Goal: Task Accomplishment & Management: Use online tool/utility

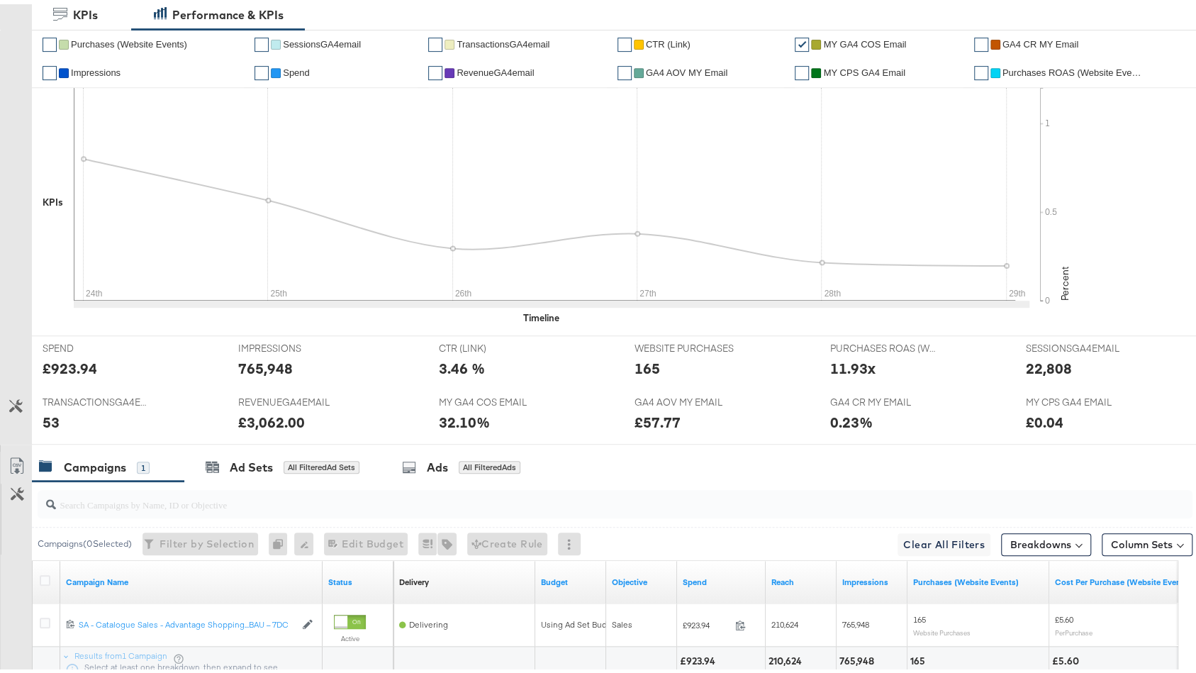
scroll to position [428, 0]
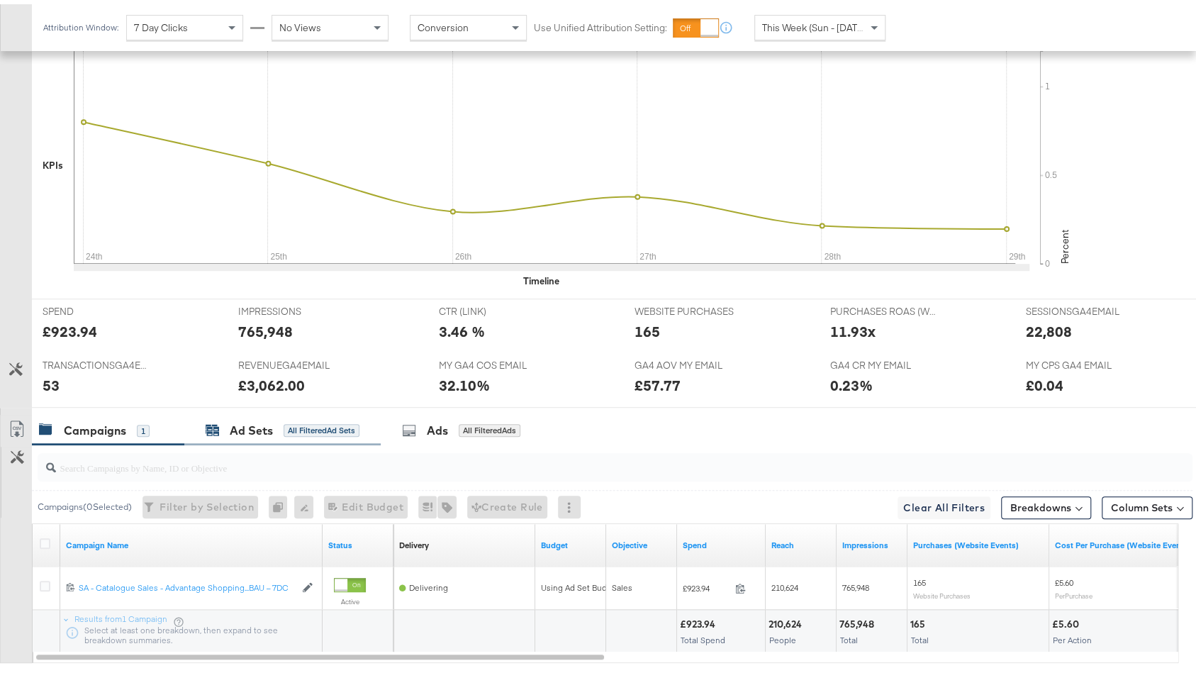
click at [342, 420] on div "All Filtered Ad Sets" at bounding box center [321, 426] width 76 height 13
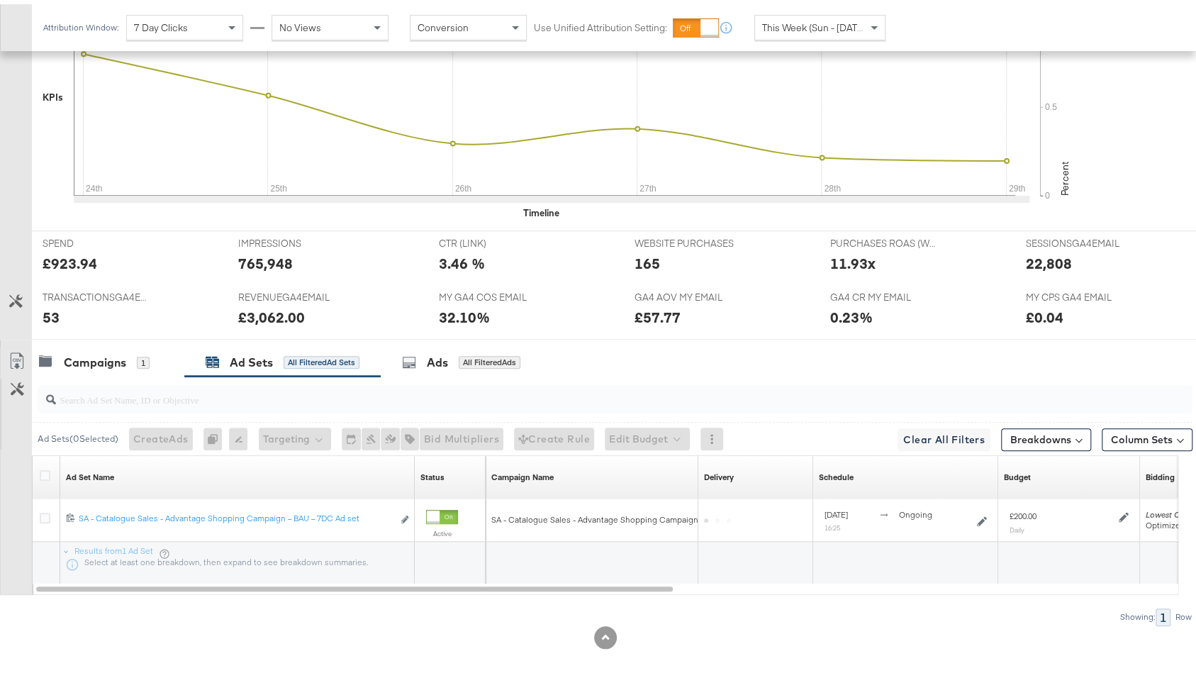
scroll to position [501, 0]
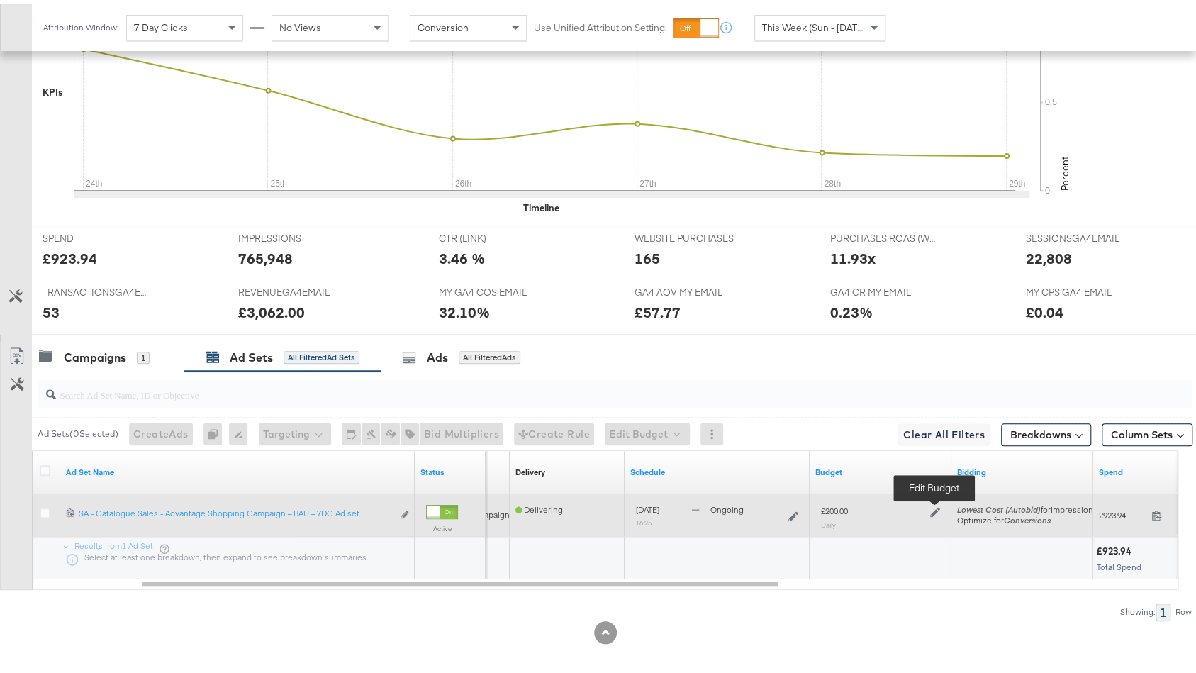
click at [937, 503] on icon at bounding box center [935, 508] width 10 height 10
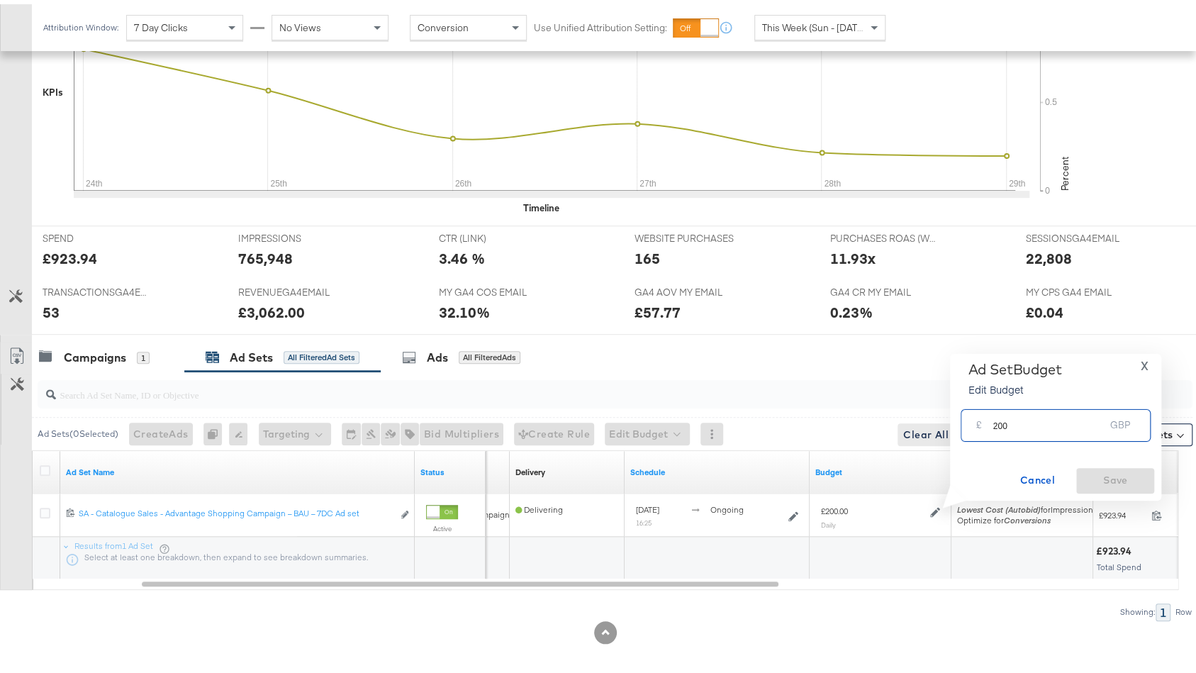
drag, startPoint x: 996, startPoint y: 421, endPoint x: 919, endPoint y: 415, distance: 78.2
click at [919, 415] on div "Managing: JD Sports (MY) EC SA - JD Report - All SA - JD Report - DPA SA - JD R…" at bounding box center [605, 124] width 1210 height 1108
type input "300"
click at [1105, 482] on span "Save" at bounding box center [1115, 476] width 67 height 18
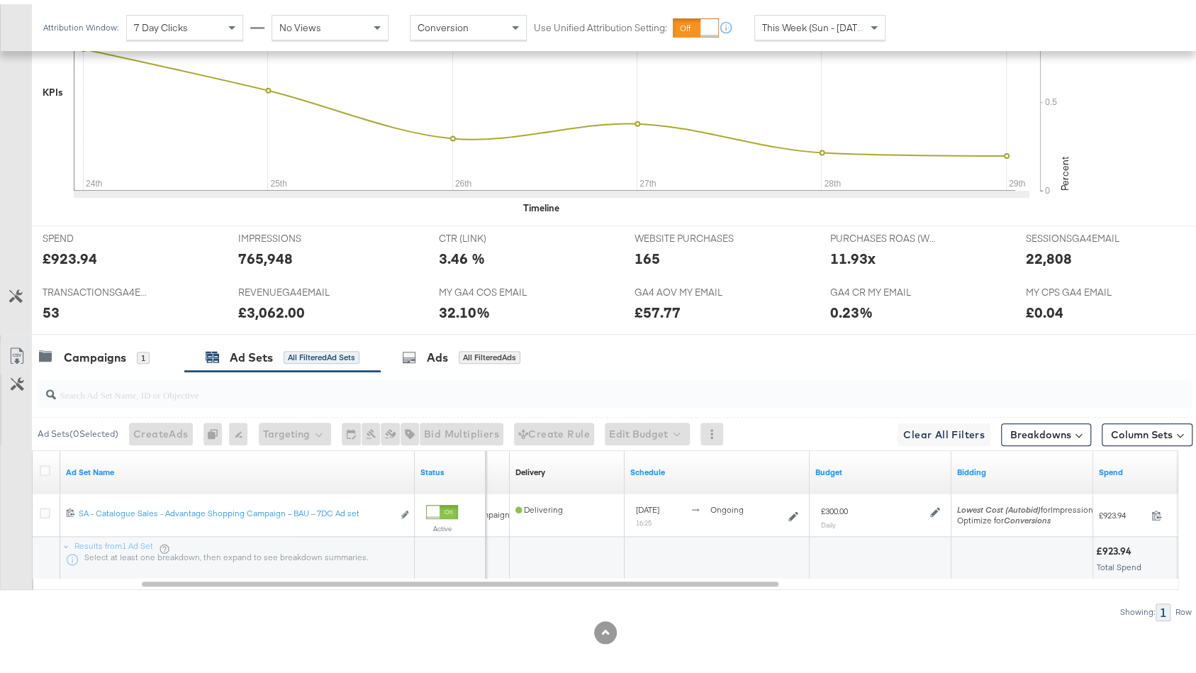
click at [817, 26] on span "This Week (Sun - [DATE])" at bounding box center [815, 23] width 106 height 13
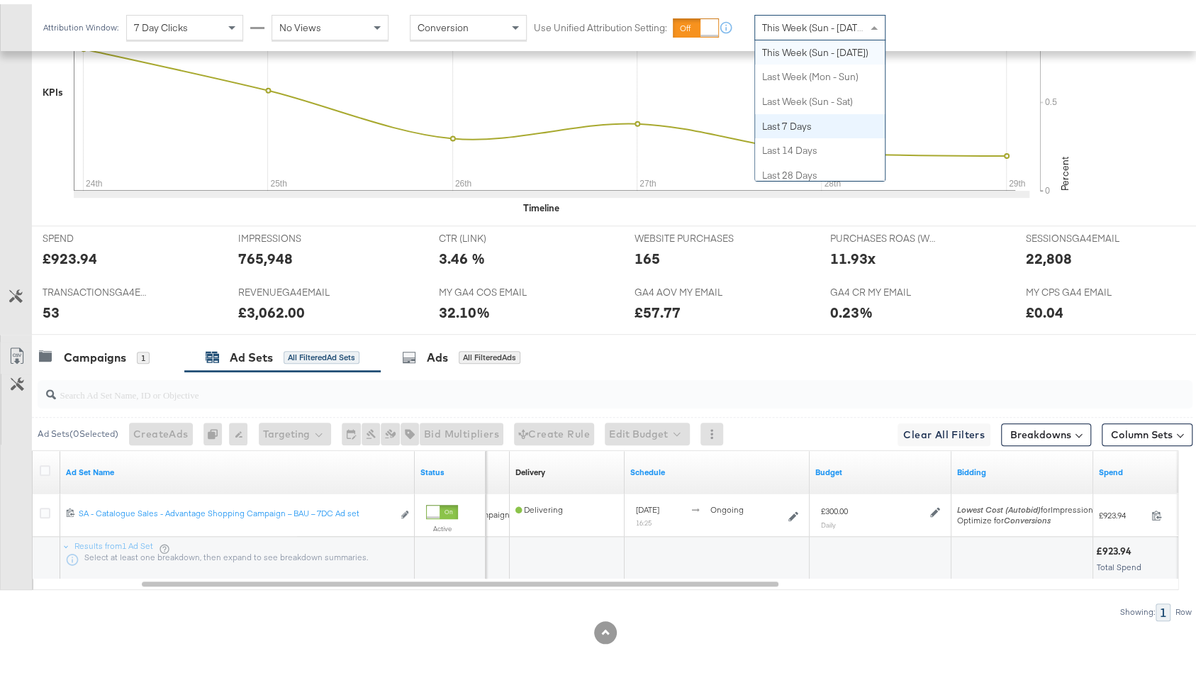
scroll to position [0, 0]
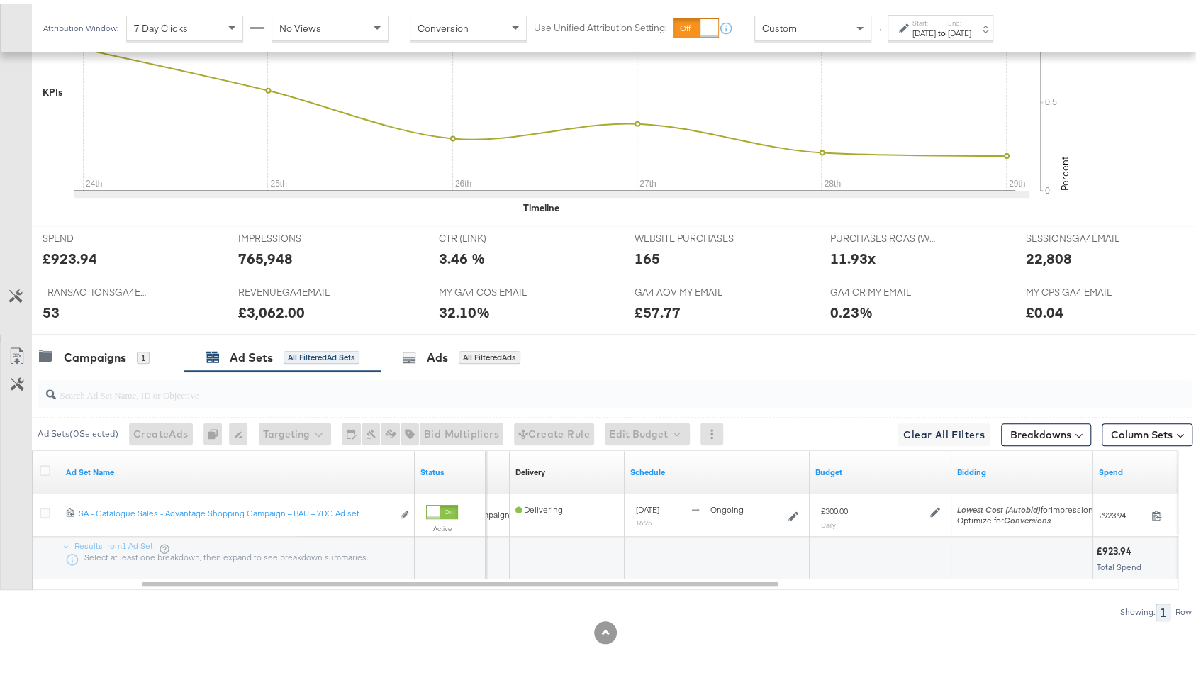
click at [936, 28] on div "Aug 29th 2025" at bounding box center [923, 28] width 23 height 11
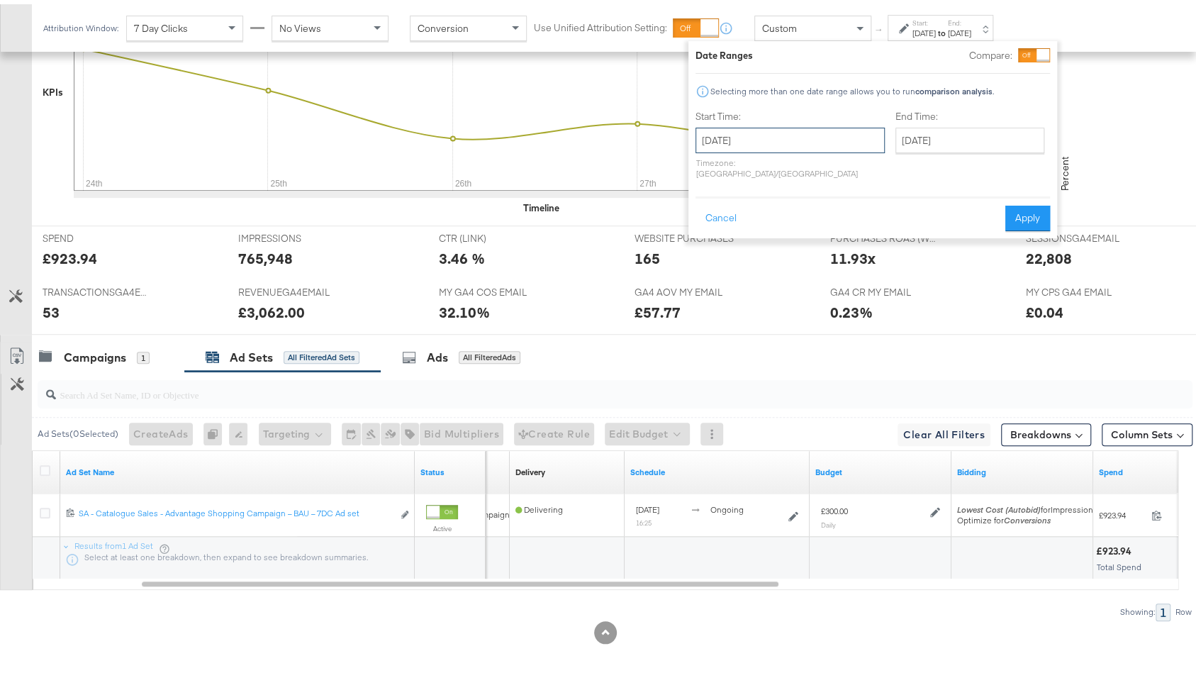
click at [741, 135] on input "August 29th 2025" at bounding box center [789, 136] width 189 height 26
click at [707, 291] on td "24" at bounding box center [712, 287] width 24 height 20
type input "[DATE]"
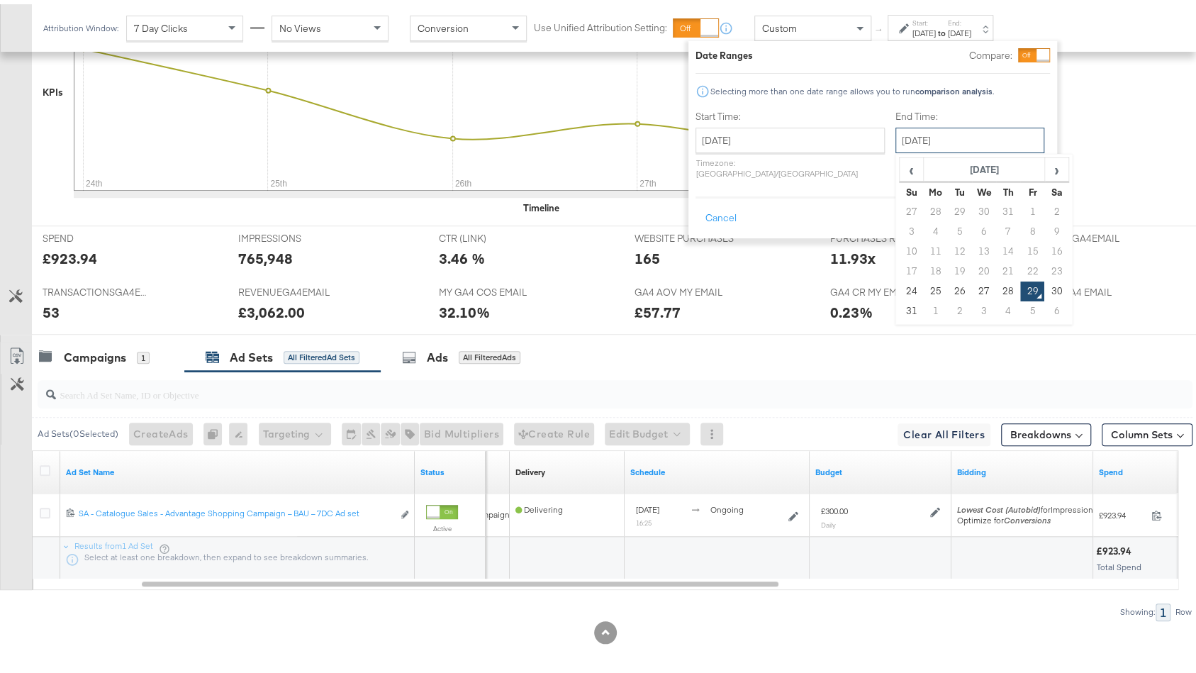
click at [947, 140] on input "August 29th 2025" at bounding box center [969, 136] width 149 height 26
click at [996, 290] on td "28" at bounding box center [1008, 287] width 24 height 20
type input "[DATE]"
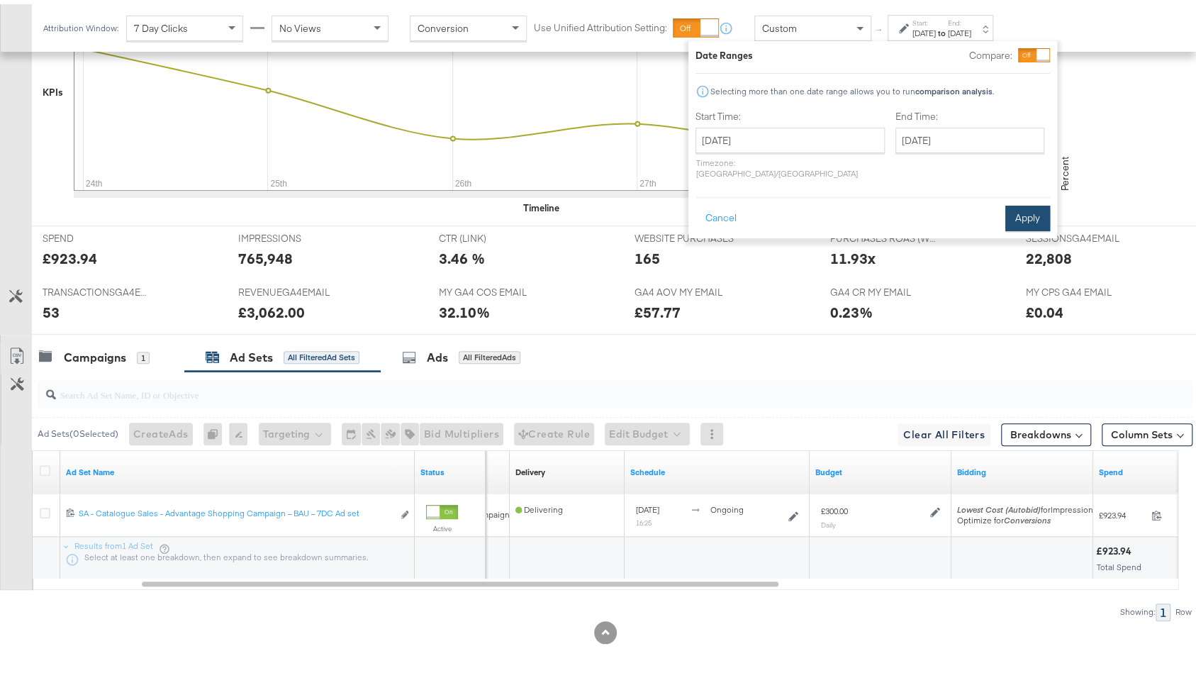
click at [1023, 201] on button "Apply" at bounding box center [1027, 214] width 45 height 26
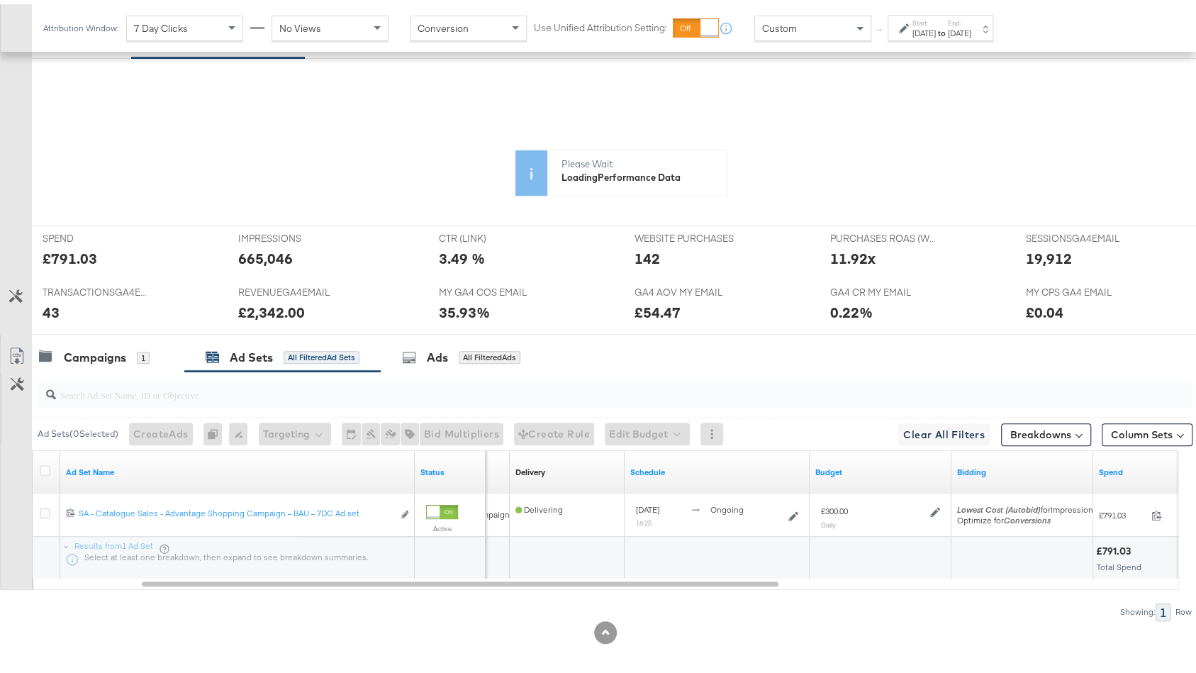
scroll to position [502, 0]
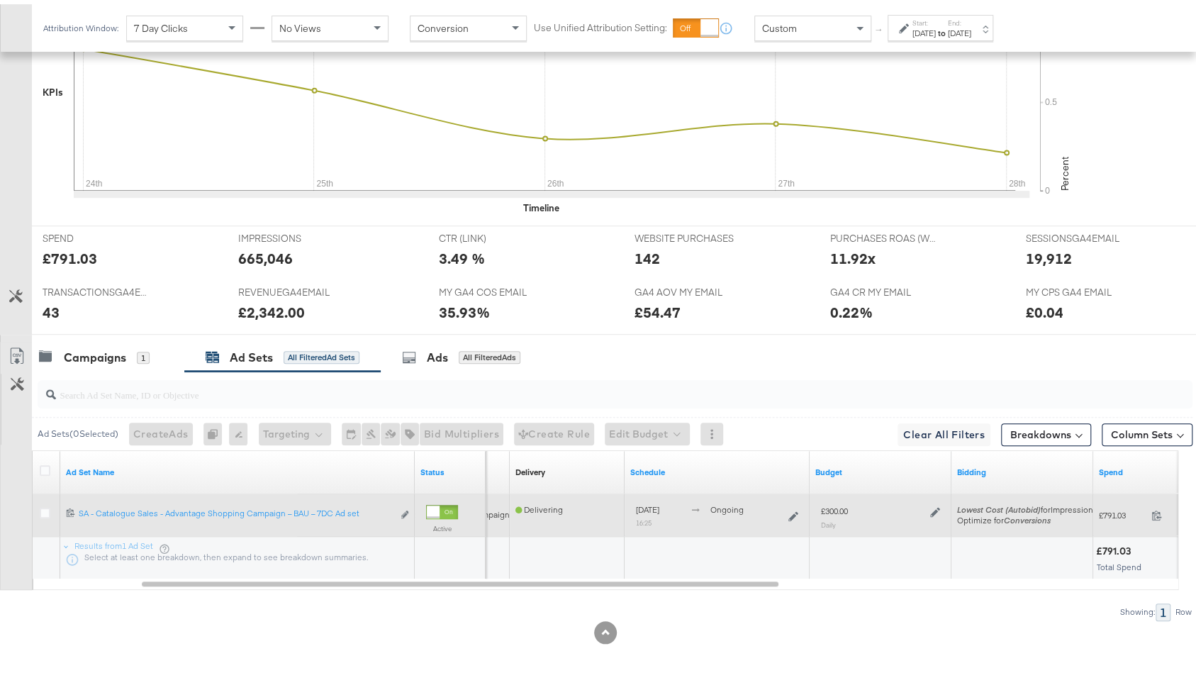
click at [937, 502] on icon at bounding box center [935, 507] width 10 height 10
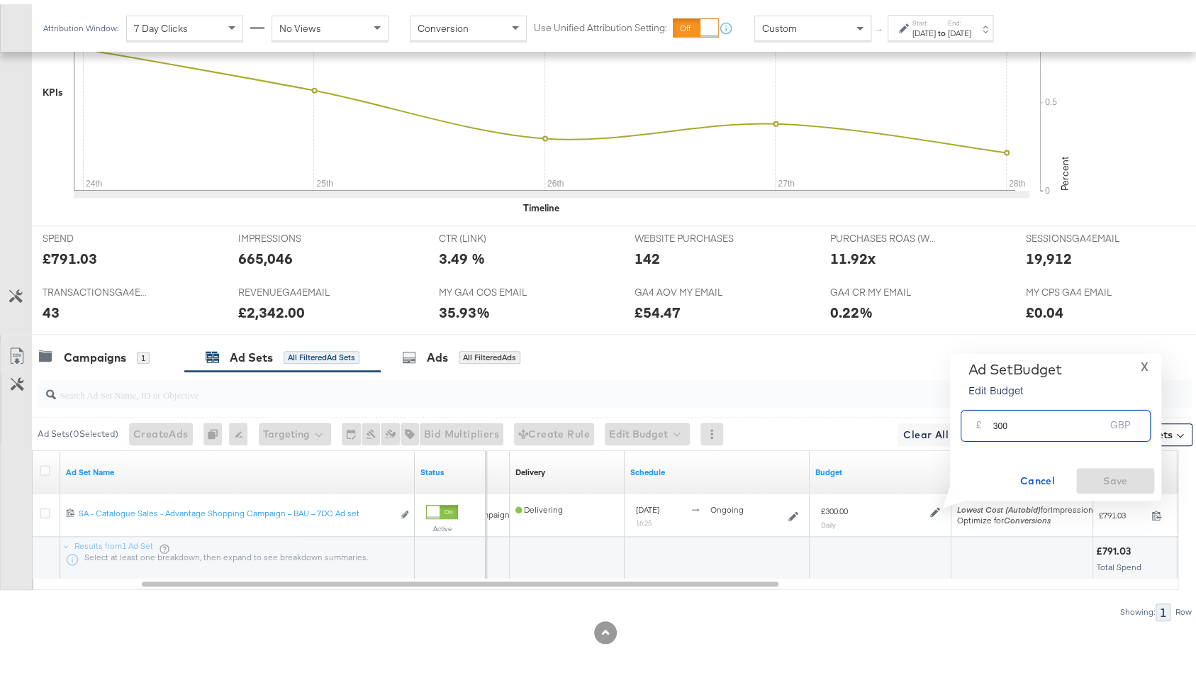
drag, startPoint x: 995, startPoint y: 423, endPoint x: 962, endPoint y: 423, distance: 32.6
click at [965, 423] on div "£ 300 GBP" at bounding box center [1055, 421] width 190 height 32
type input "200"
click at [1101, 474] on span "Save" at bounding box center [1115, 477] width 67 height 18
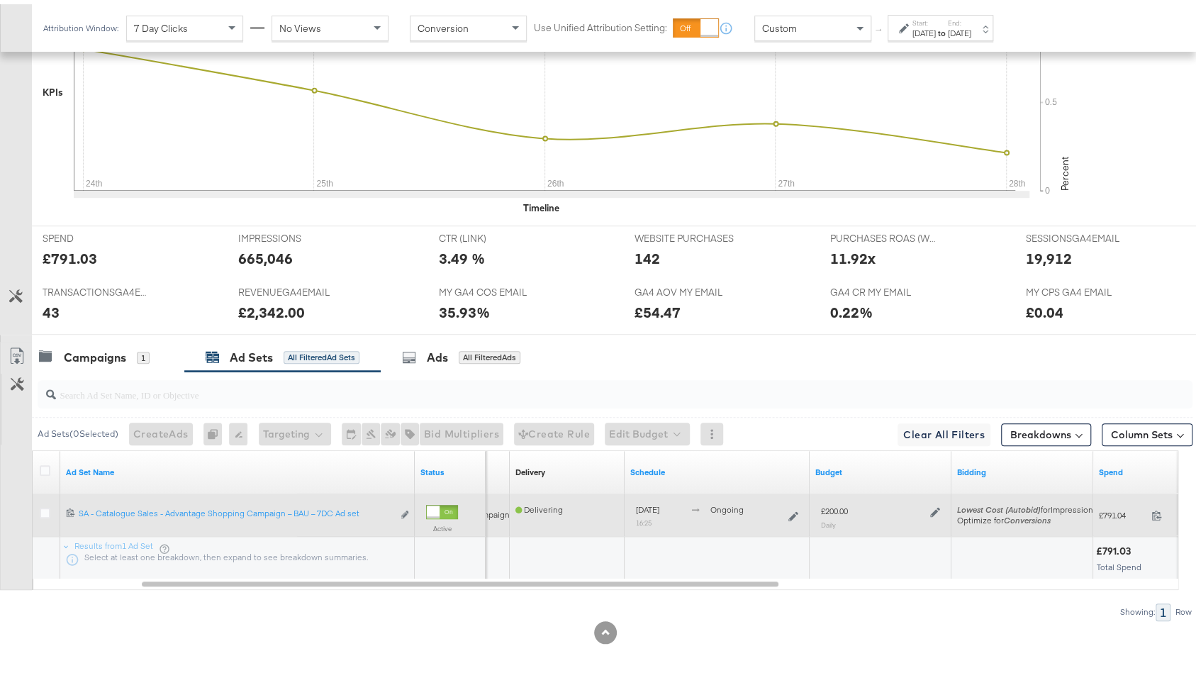
click at [933, 503] on icon at bounding box center [935, 508] width 10 height 10
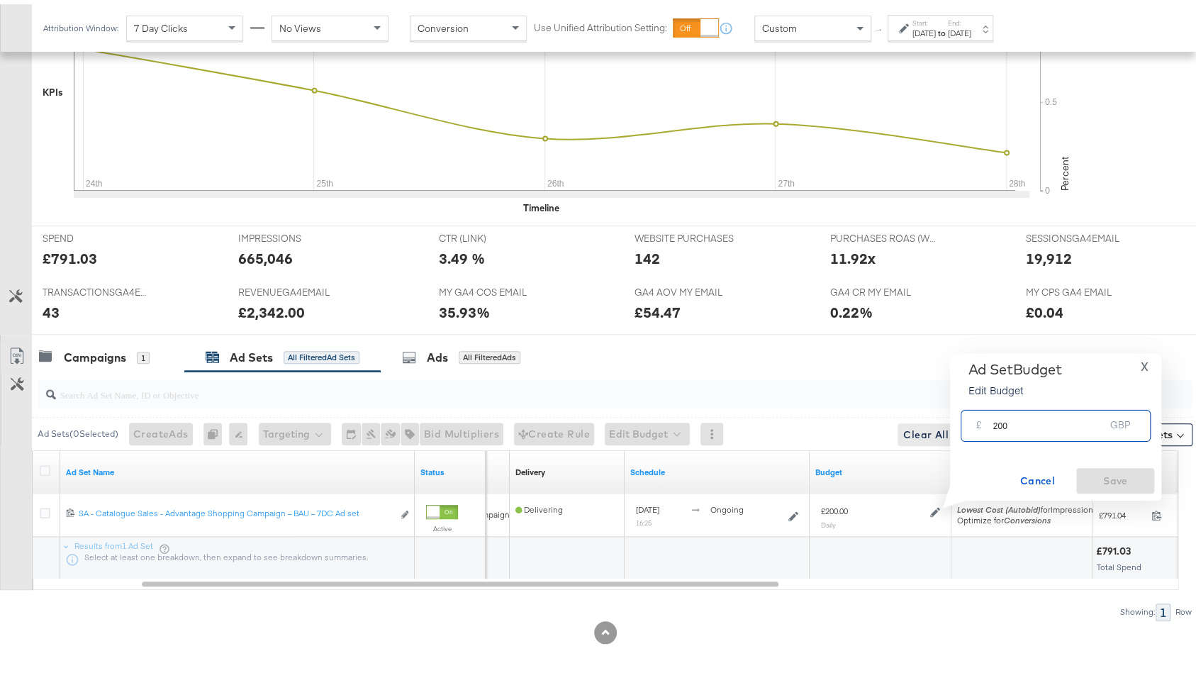
drag, startPoint x: 996, startPoint y: 425, endPoint x: 928, endPoint y: 417, distance: 67.8
click at [929, 417] on div "Managing: JD Sports (MY) EC SA - JD Report - All SA - JD Report - DPA SA - JD R…" at bounding box center [605, 123] width 1210 height 1109
type input "300"
click at [1141, 490] on div "Ad Set Budget Edit Budget X £ 300 GBP Cancel Save" at bounding box center [1055, 422] width 211 height 147
click at [1141, 485] on button "Save" at bounding box center [1115, 477] width 78 height 26
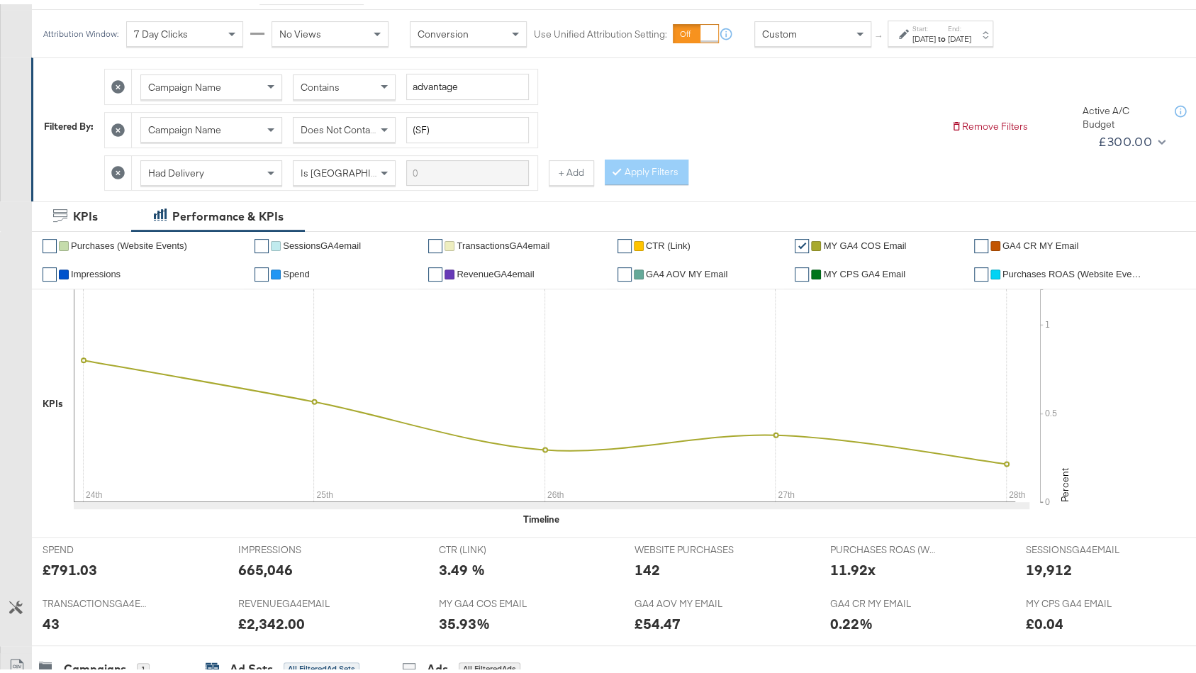
scroll to position [172, 0]
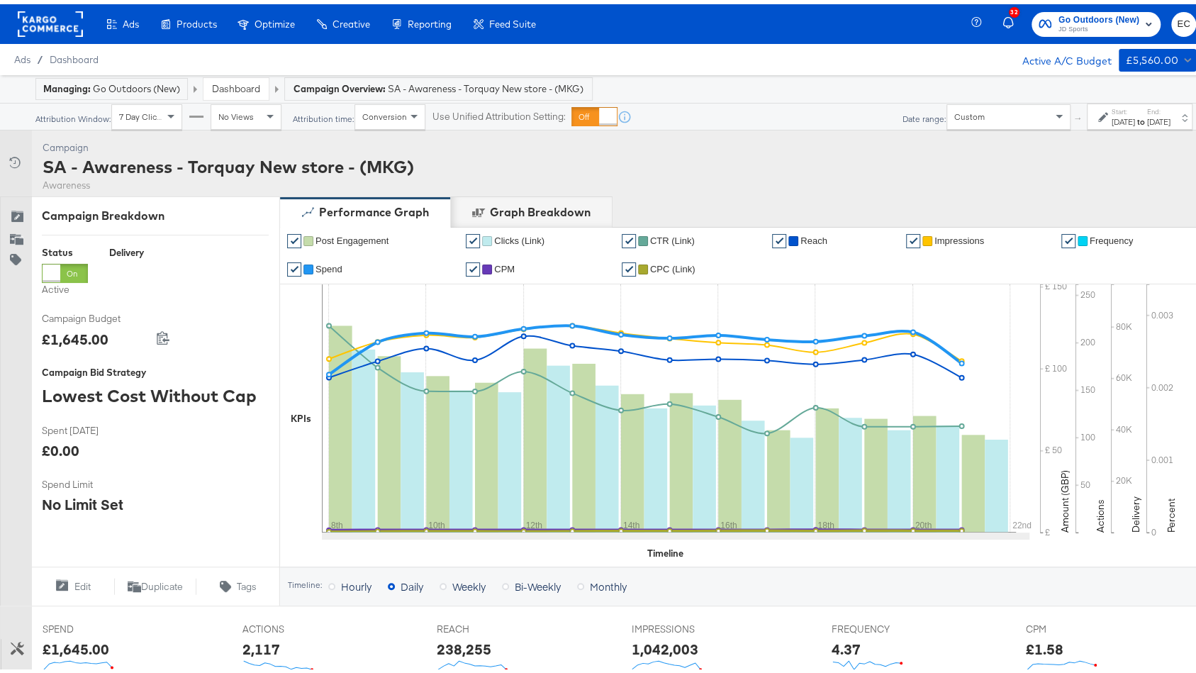
click at [242, 84] on link "Dashboard" at bounding box center [236, 84] width 48 height 13
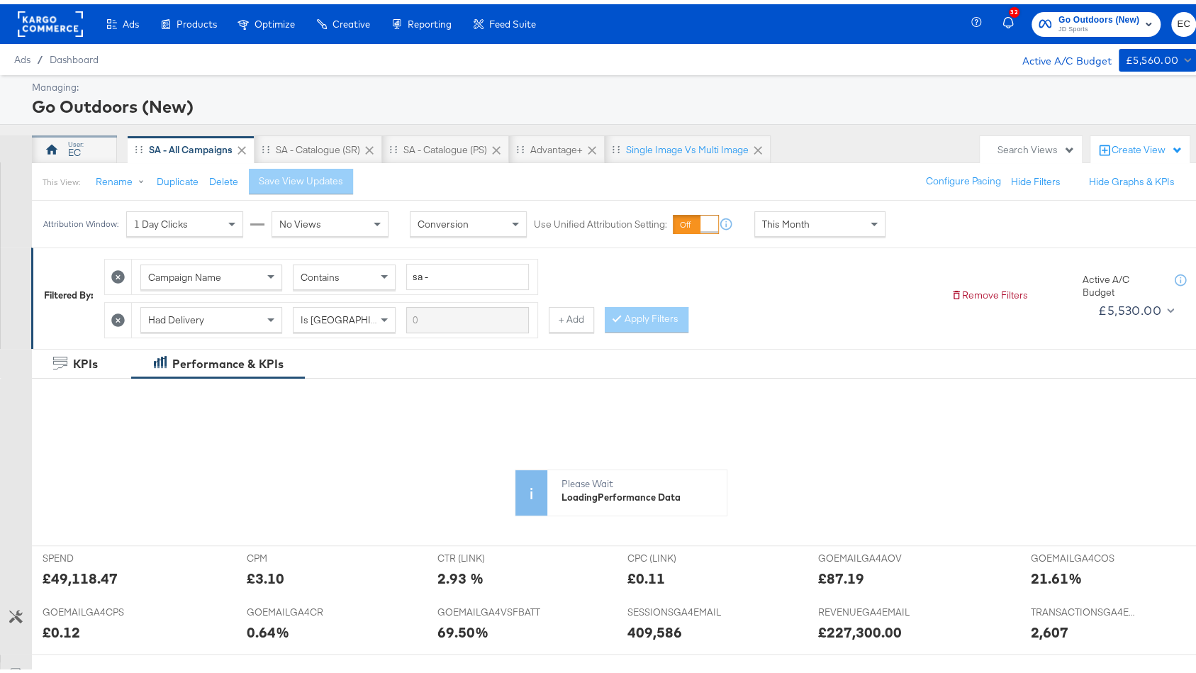
click at [62, 156] on div "EC" at bounding box center [74, 145] width 85 height 28
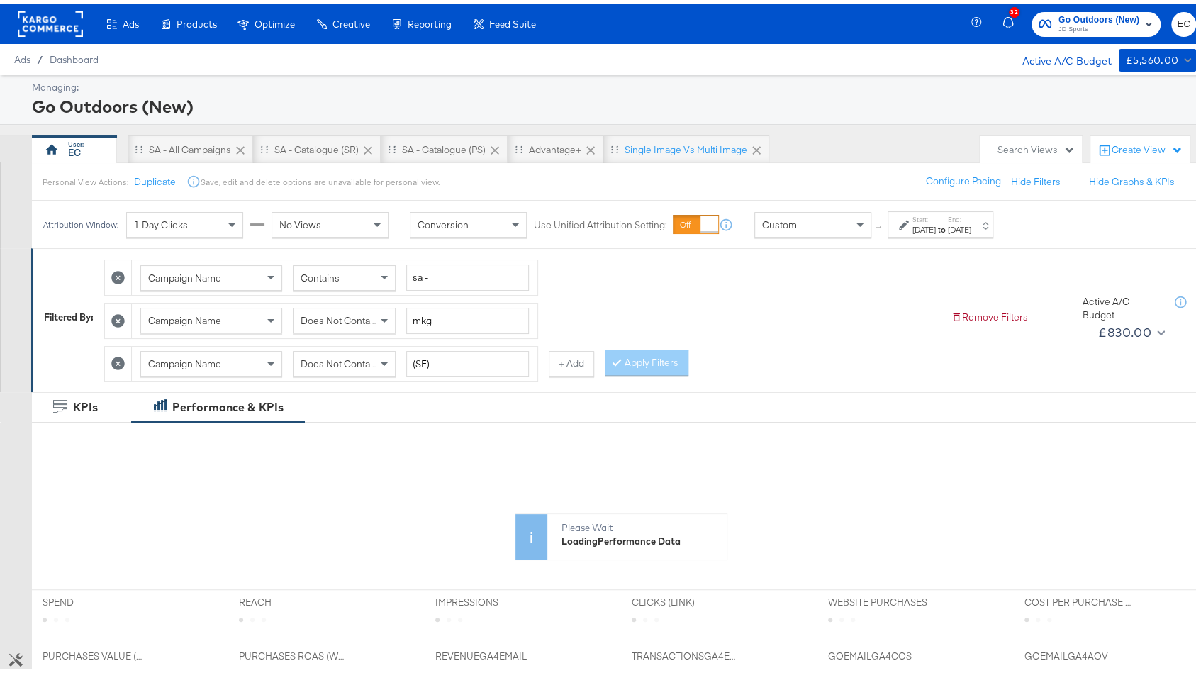
click at [912, 220] on div "[DATE]" at bounding box center [923, 225] width 23 height 11
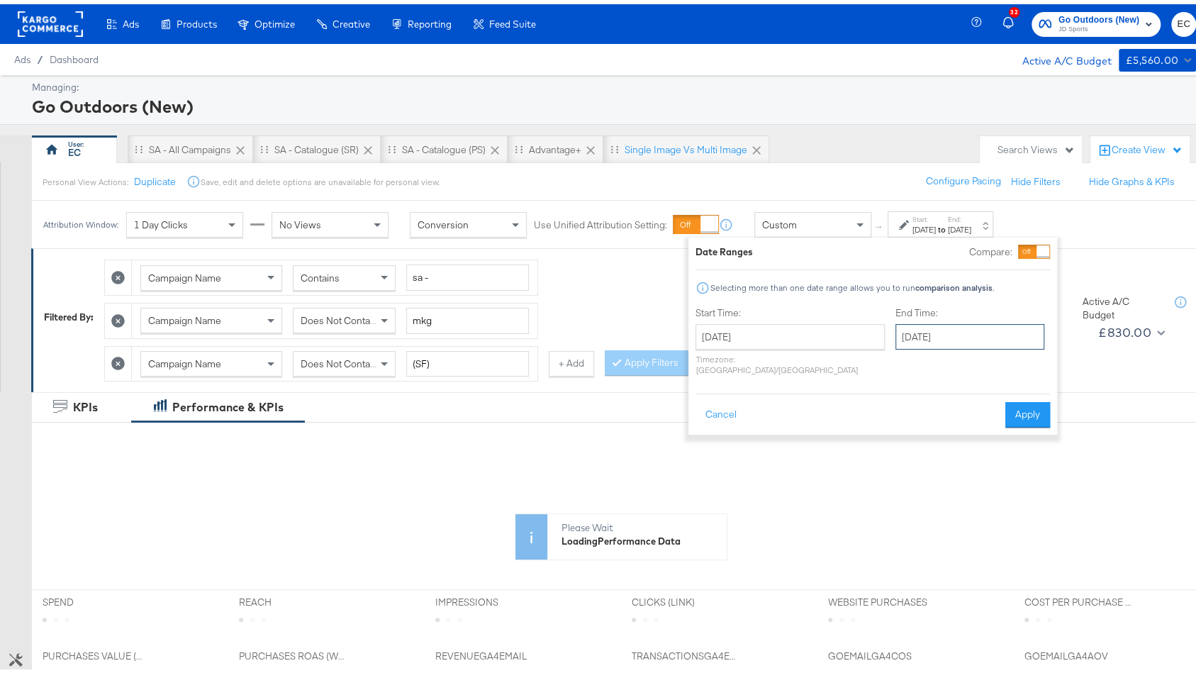
click at [897, 329] on input "[DATE]" at bounding box center [969, 333] width 149 height 26
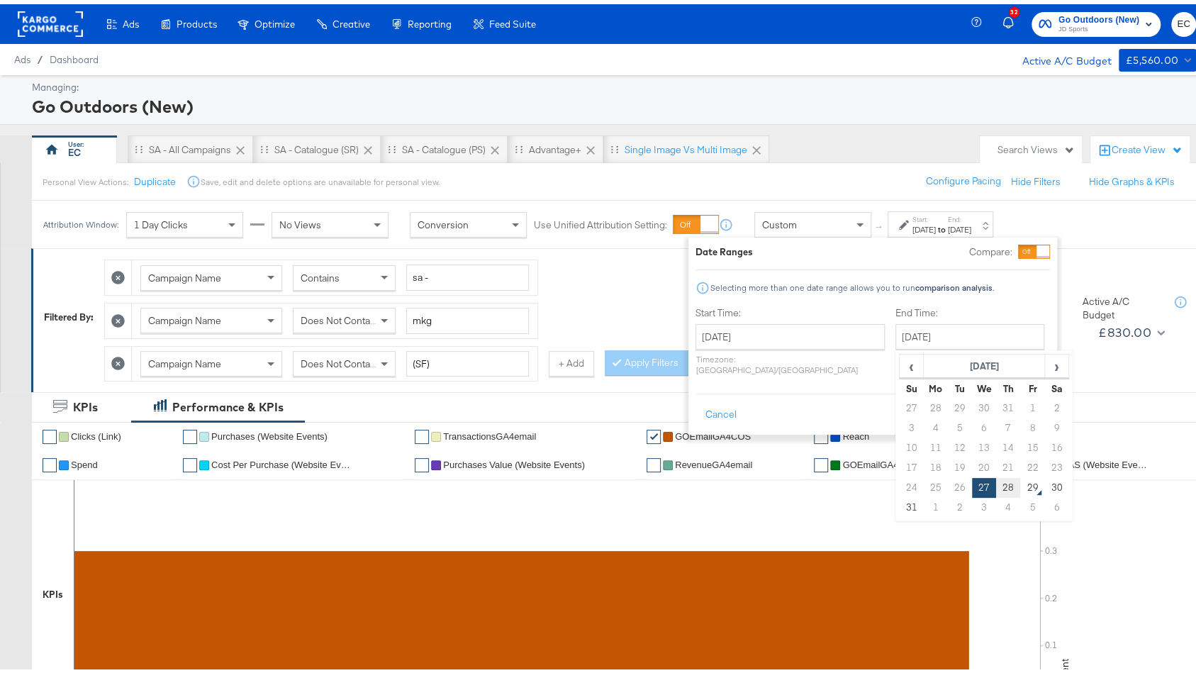
click at [996, 482] on td "28" at bounding box center [1008, 483] width 24 height 20
type input "[DATE]"
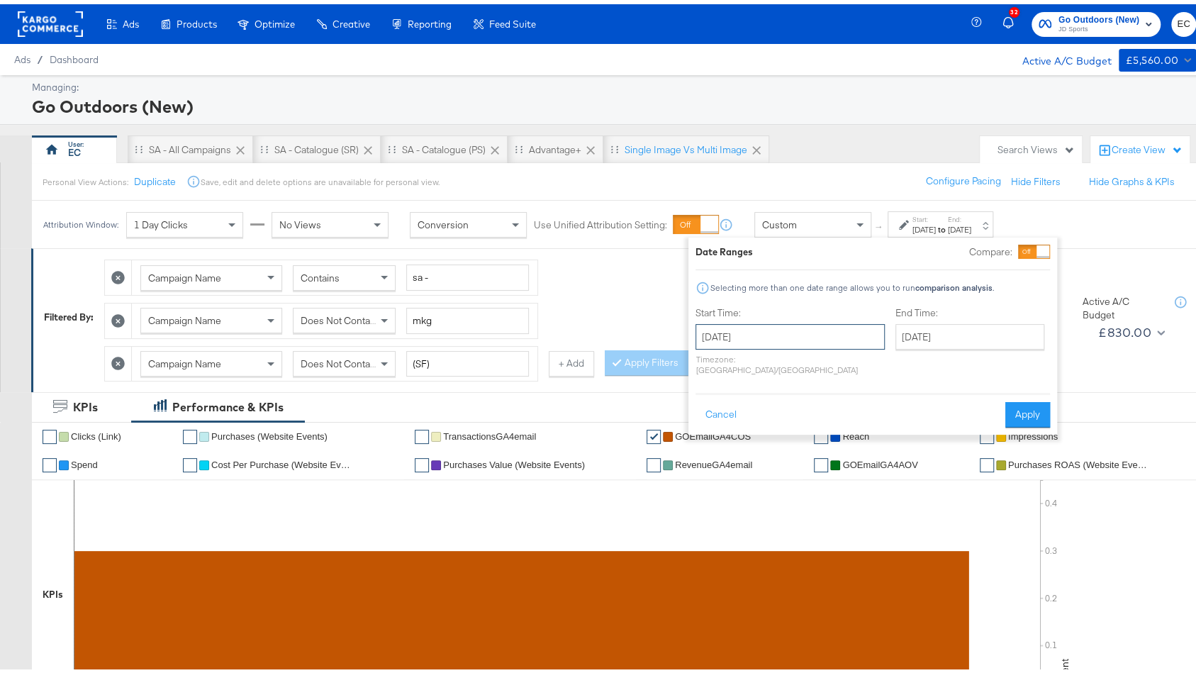
click at [800, 331] on input "[DATE]" at bounding box center [789, 333] width 189 height 26
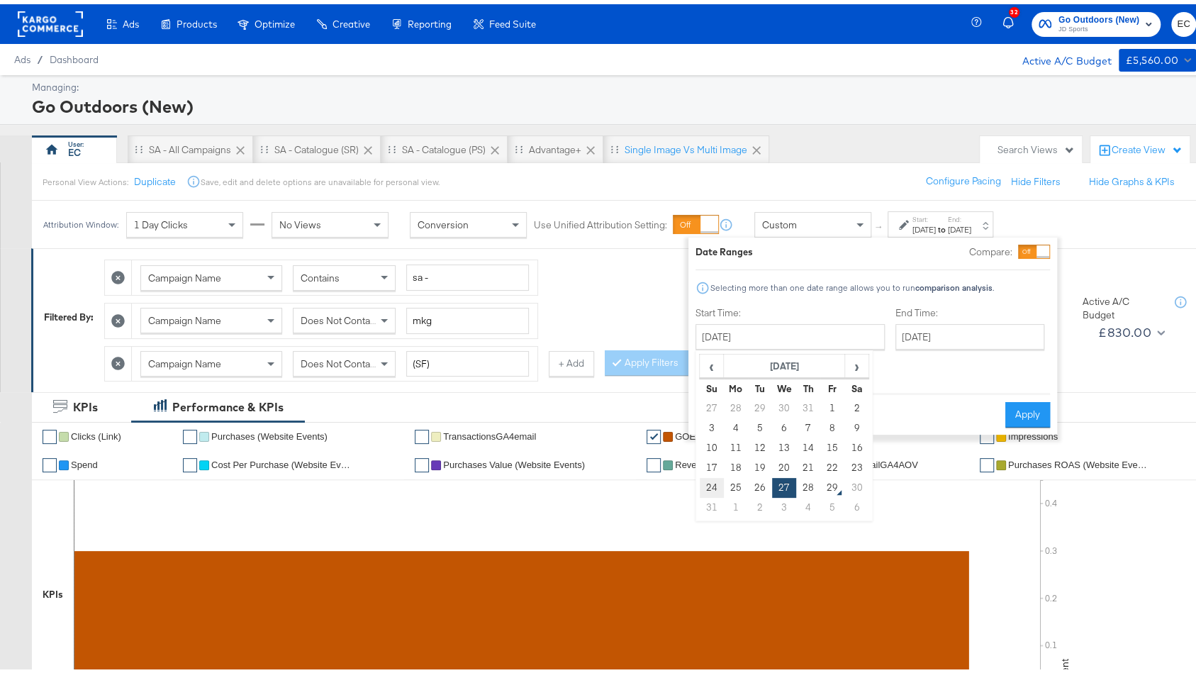
click at [709, 482] on td "24" at bounding box center [712, 483] width 24 height 20
type input "[DATE]"
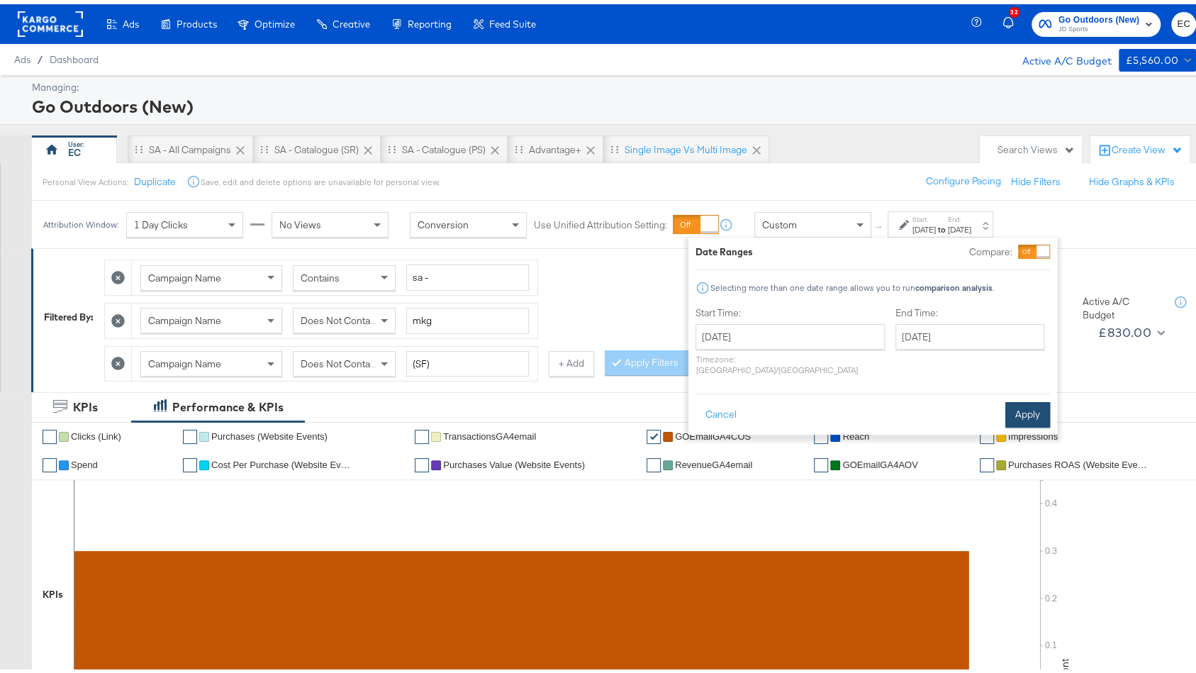
click at [1018, 400] on button "Apply" at bounding box center [1027, 411] width 45 height 26
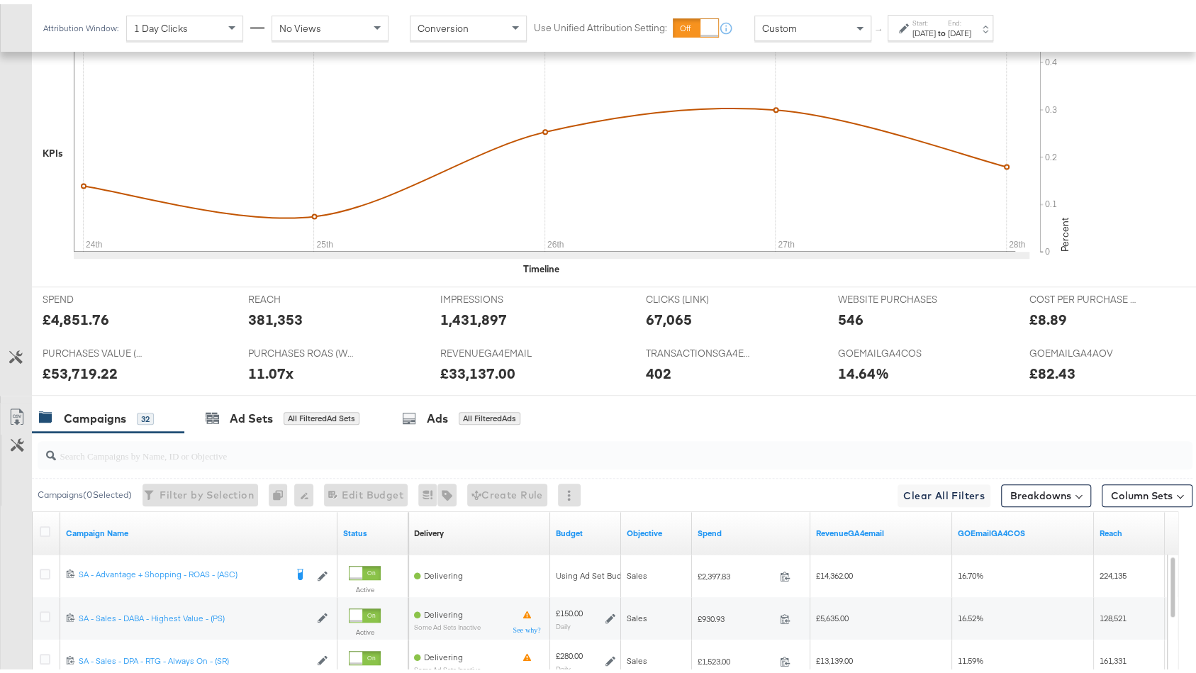
scroll to position [539, 0]
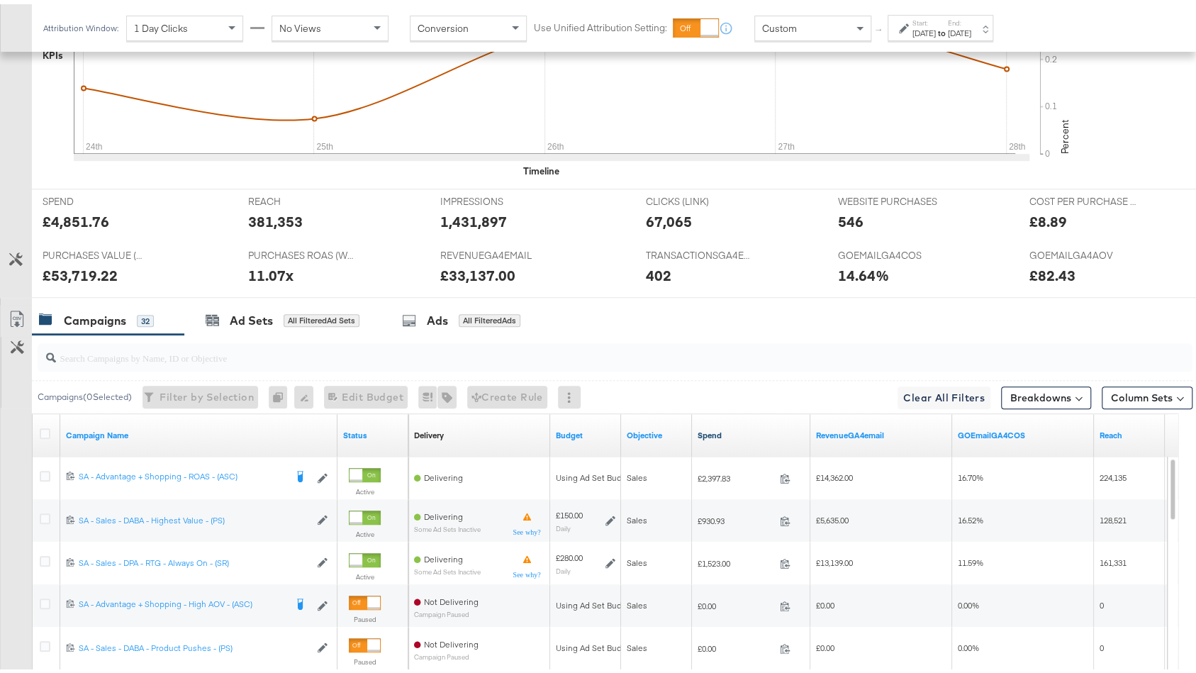
click at [726, 425] on link "Spend" at bounding box center [750, 430] width 107 height 11
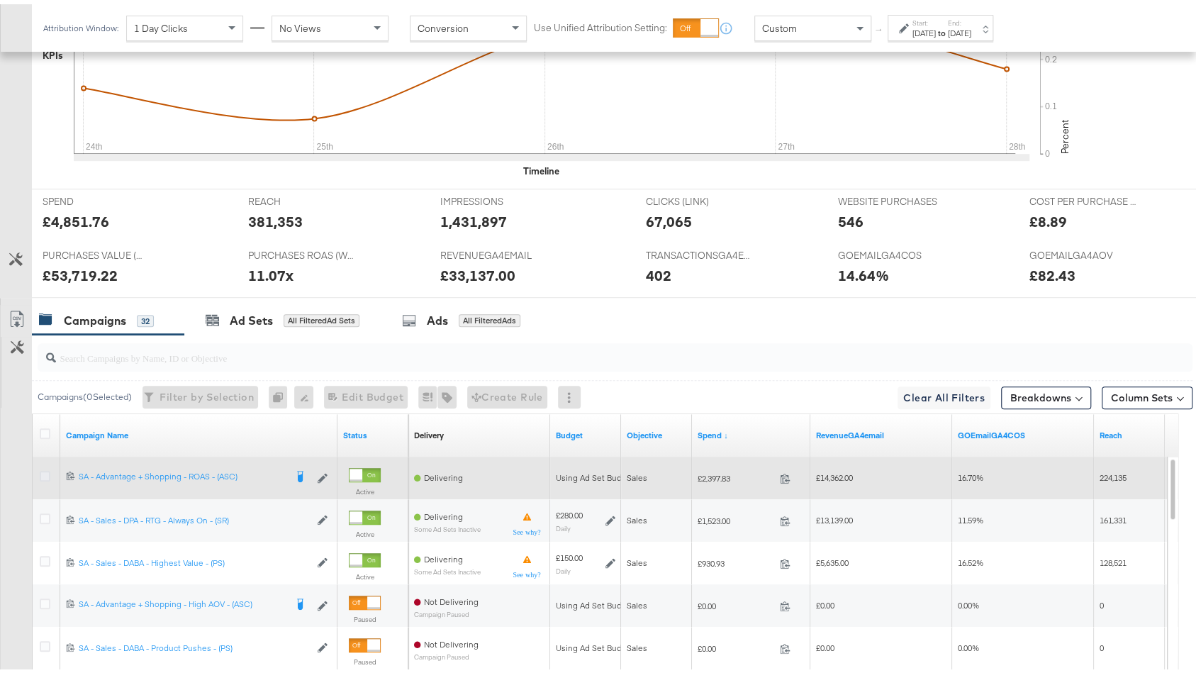
click at [44, 466] on icon at bounding box center [45, 471] width 11 height 11
click at [0, 0] on input "checkbox" at bounding box center [0, 0] width 0 height 0
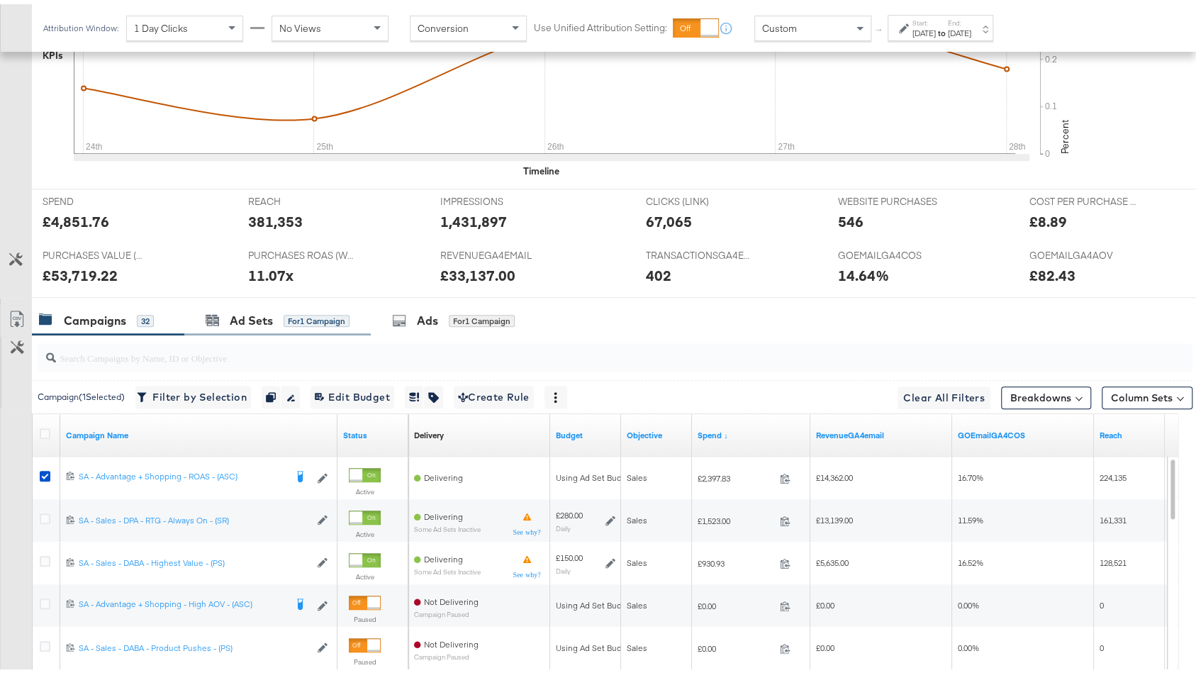
click at [264, 302] on div "Ad Sets for 1 Campaign" at bounding box center [277, 316] width 186 height 30
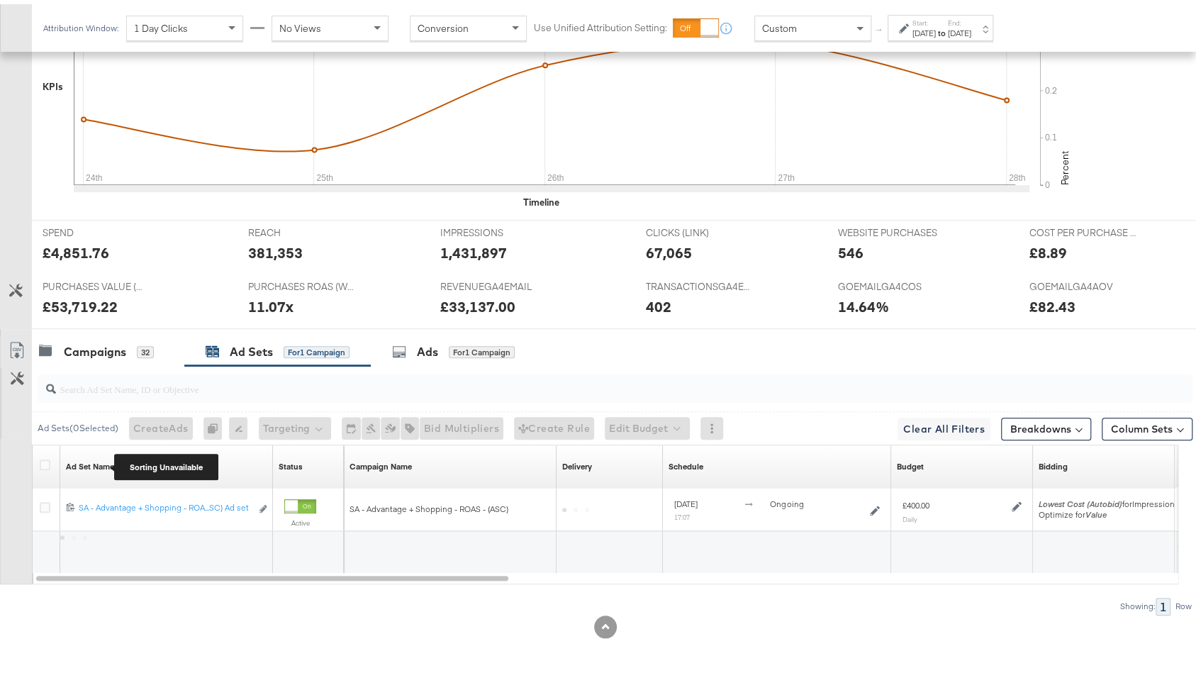
scroll to position [502, 0]
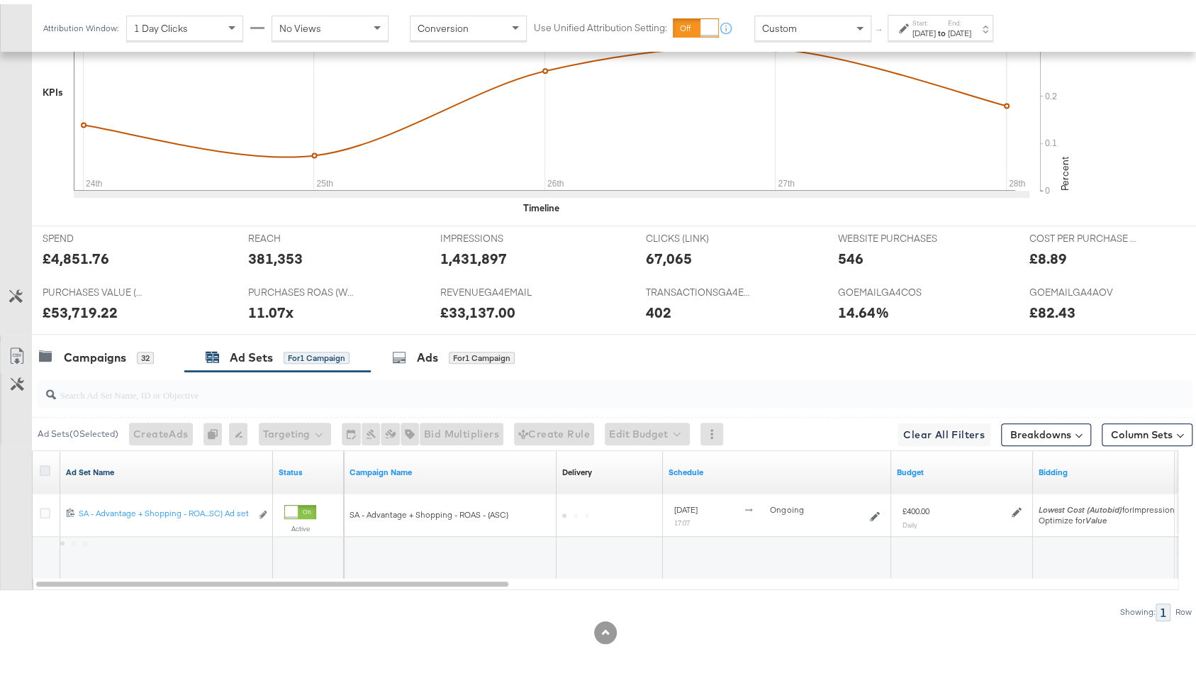
click at [45, 461] on icon at bounding box center [45, 466] width 11 height 11
click at [0, 0] on input "checkbox" at bounding box center [0, 0] width 0 height 0
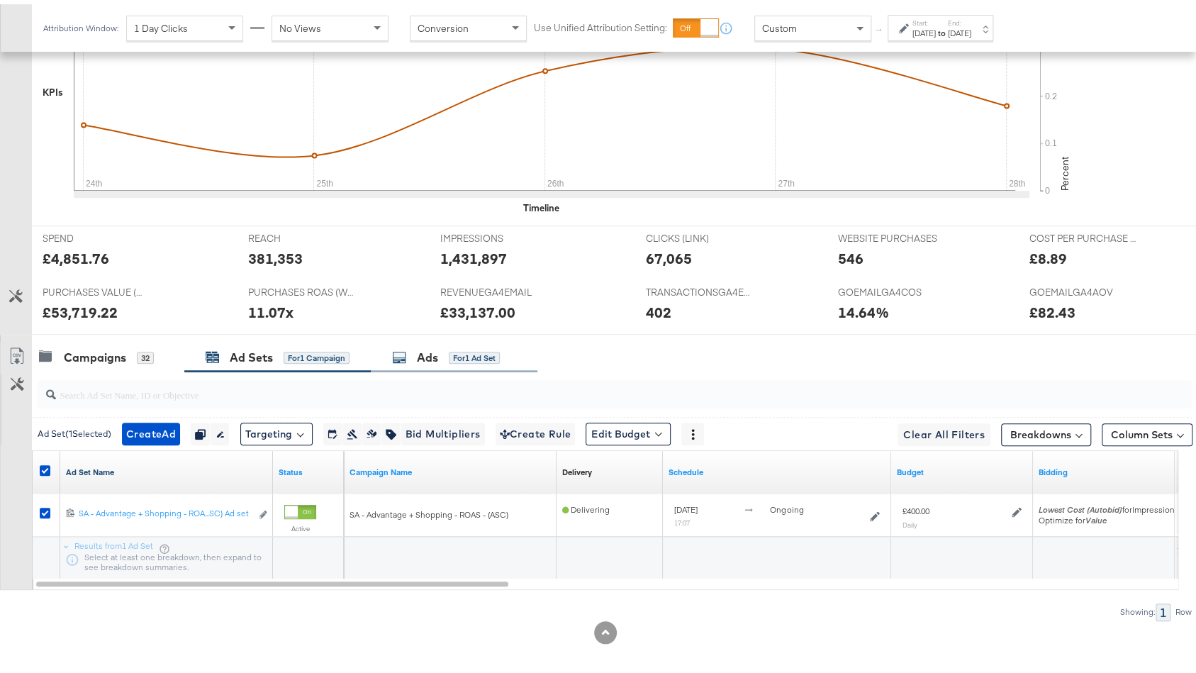
click at [496, 347] on div "for 1 Ad Set" at bounding box center [474, 353] width 51 height 13
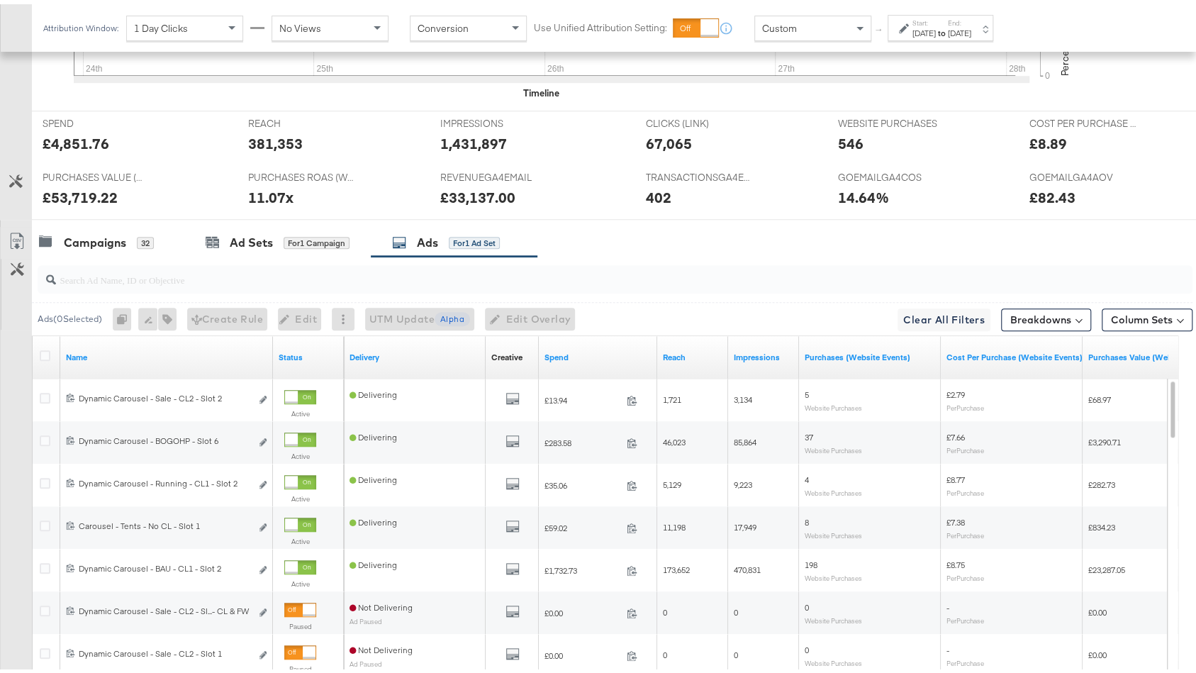
scroll to position [641, 0]
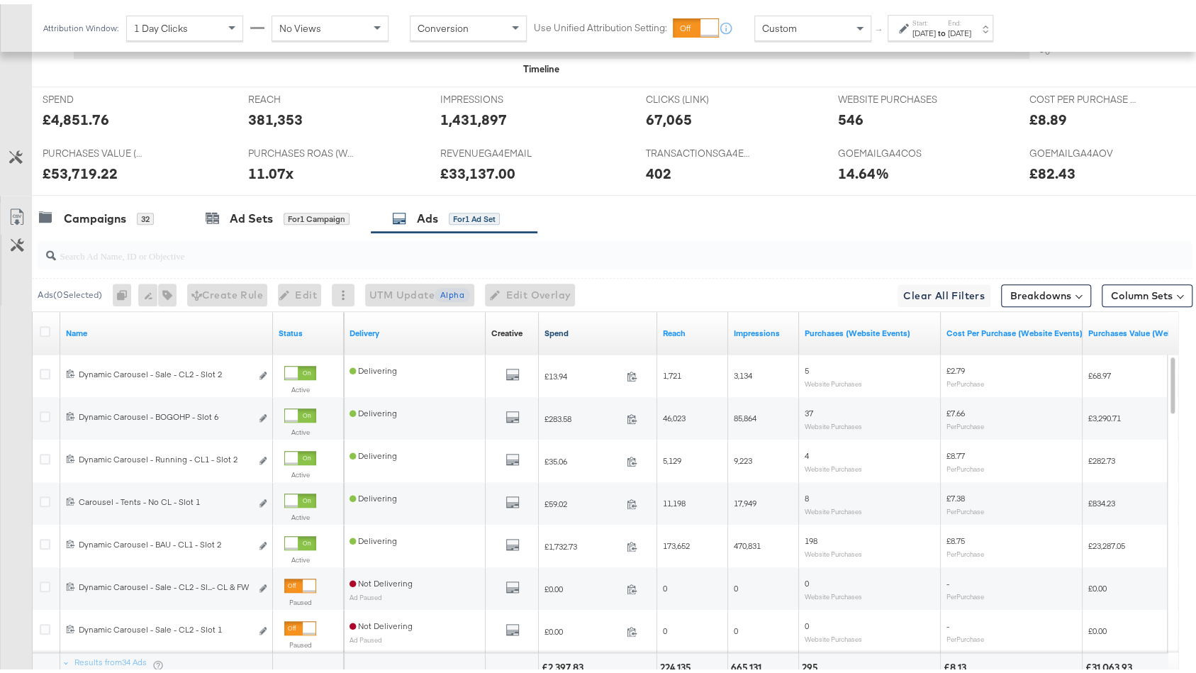
click at [581, 325] on link "Spend" at bounding box center [597, 328] width 107 height 11
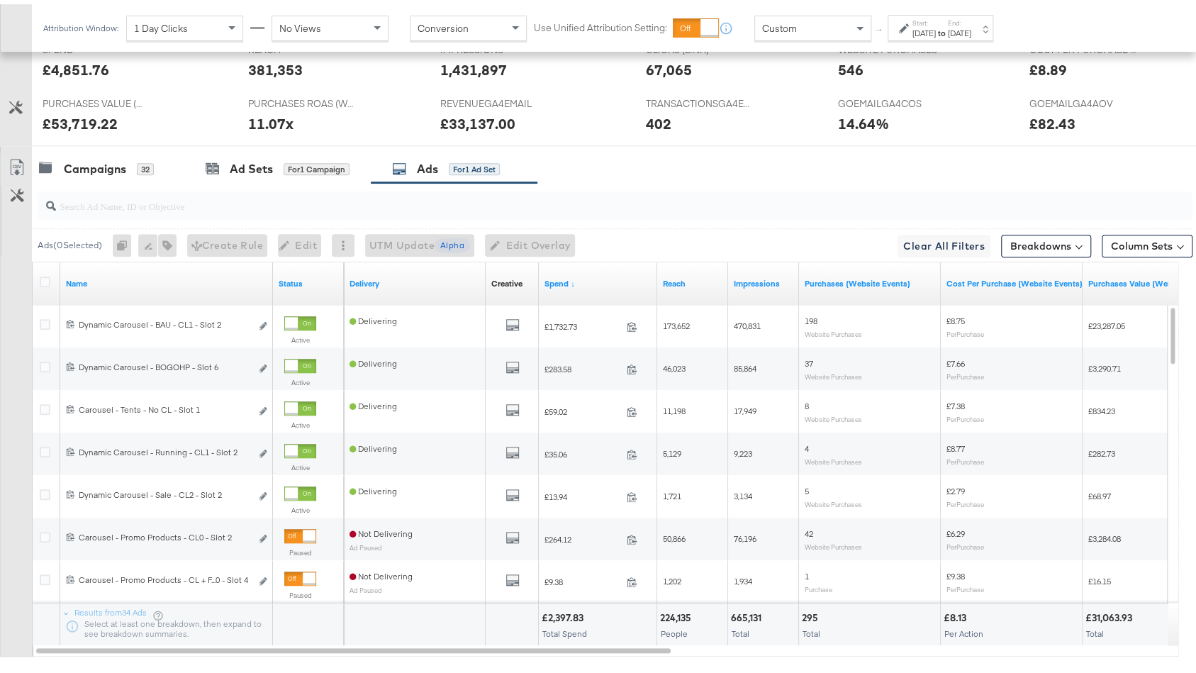
scroll to position [702, 0]
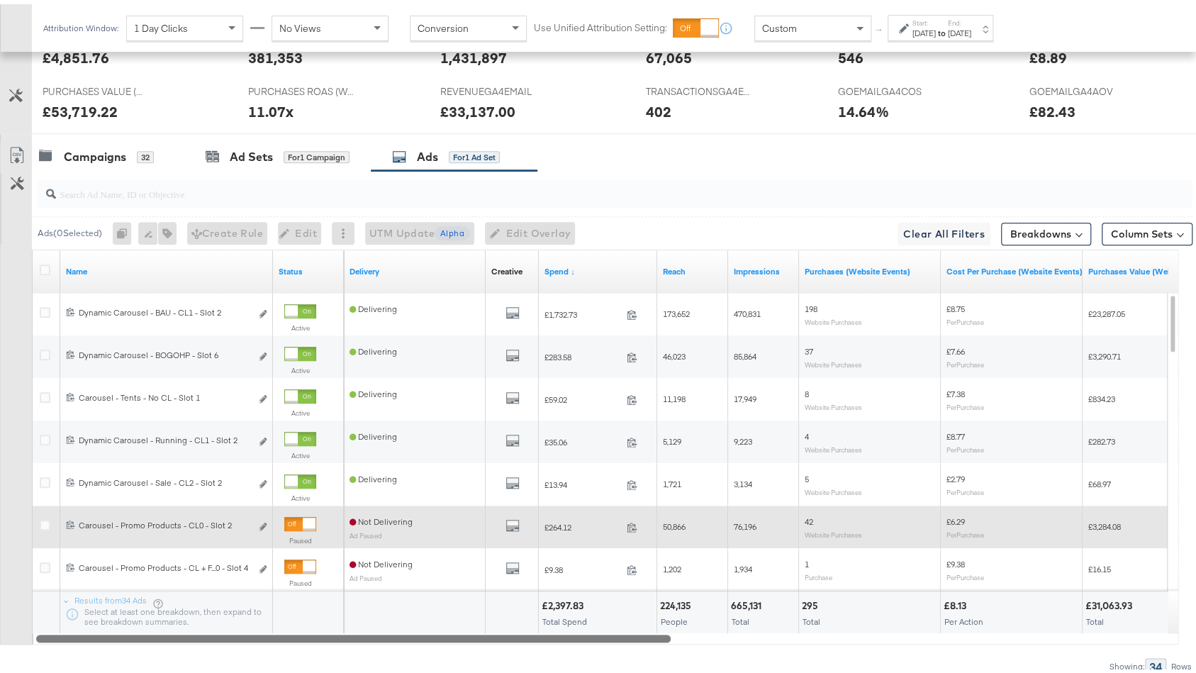
drag, startPoint x: 524, startPoint y: 627, endPoint x: 57, endPoint y: 529, distance: 477.3
click at [0, 596] on div "Customize KPIs Export as CSV Name Status Delivery Creative Sorting Unavailable …" at bounding box center [596, 442] width 1192 height 395
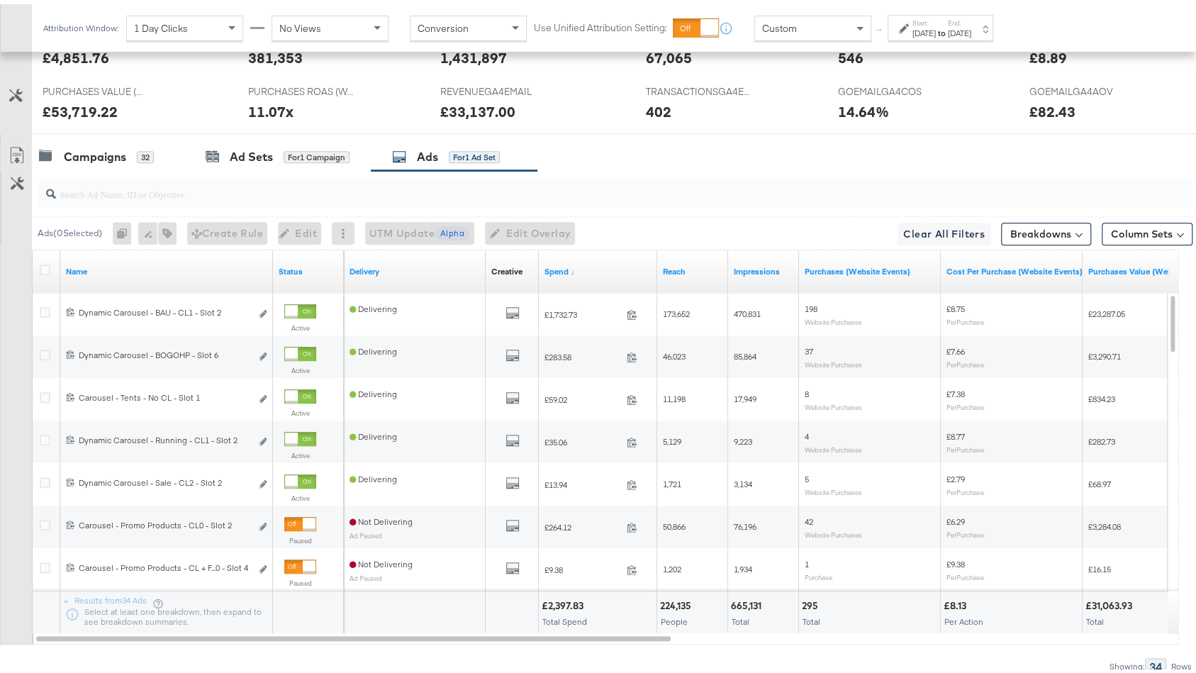
scroll to position [0, 0]
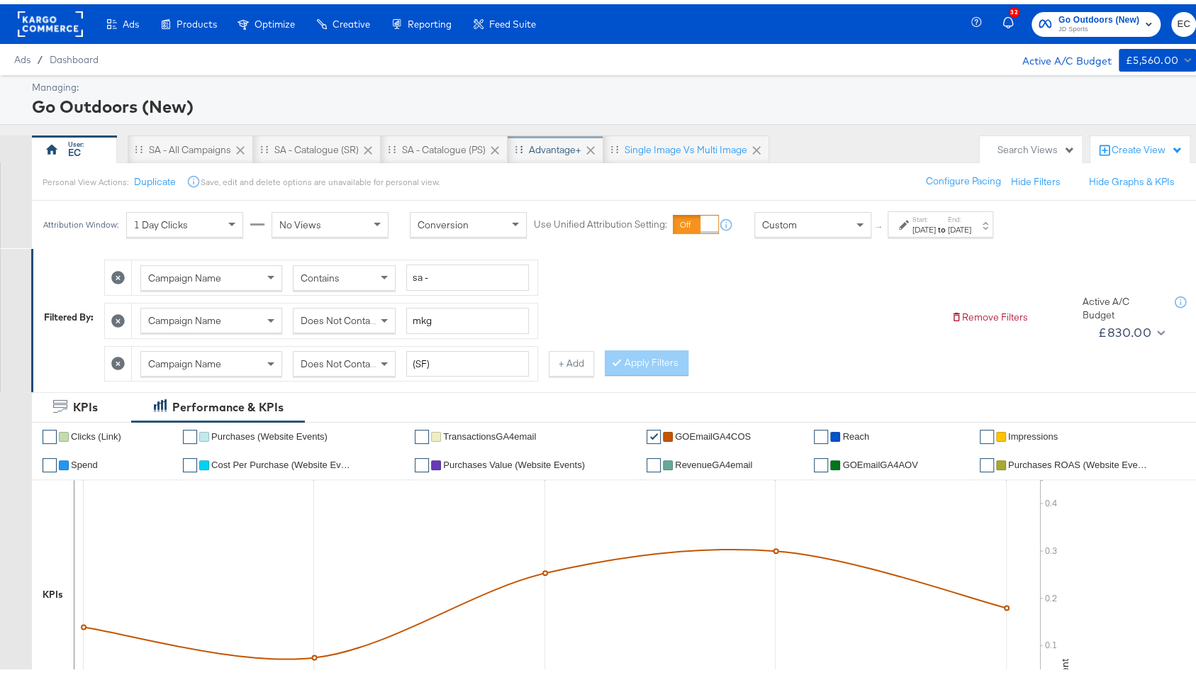
click at [551, 149] on div "Advantage+" at bounding box center [555, 145] width 52 height 13
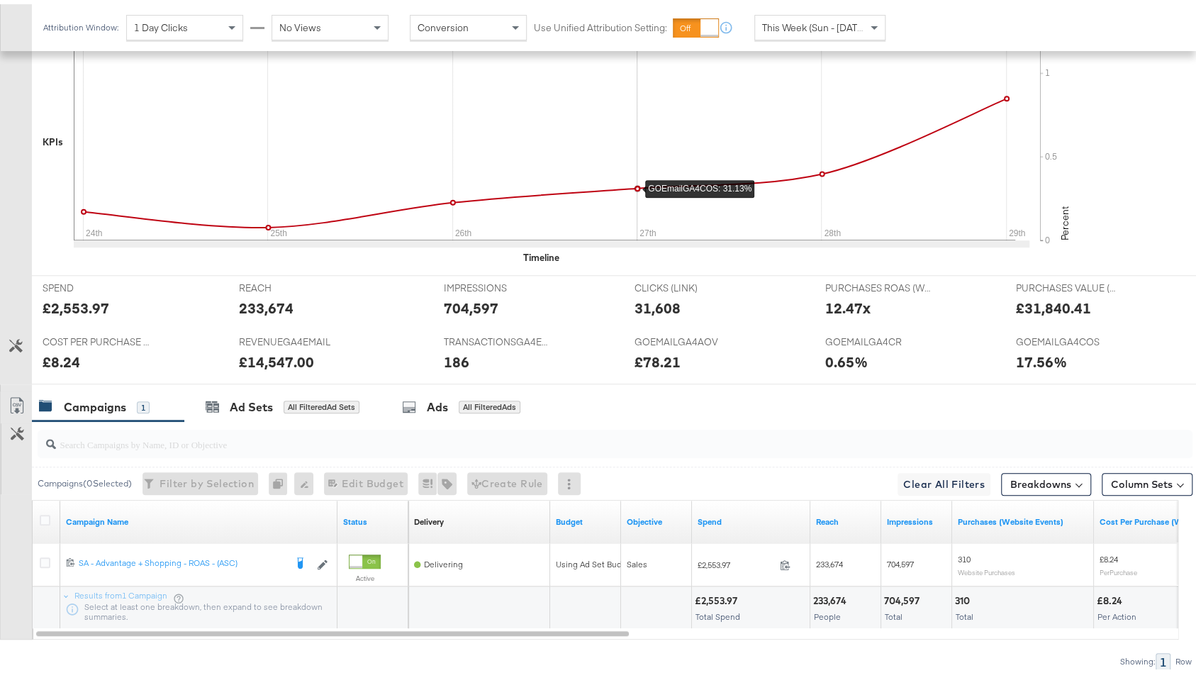
scroll to position [501, 0]
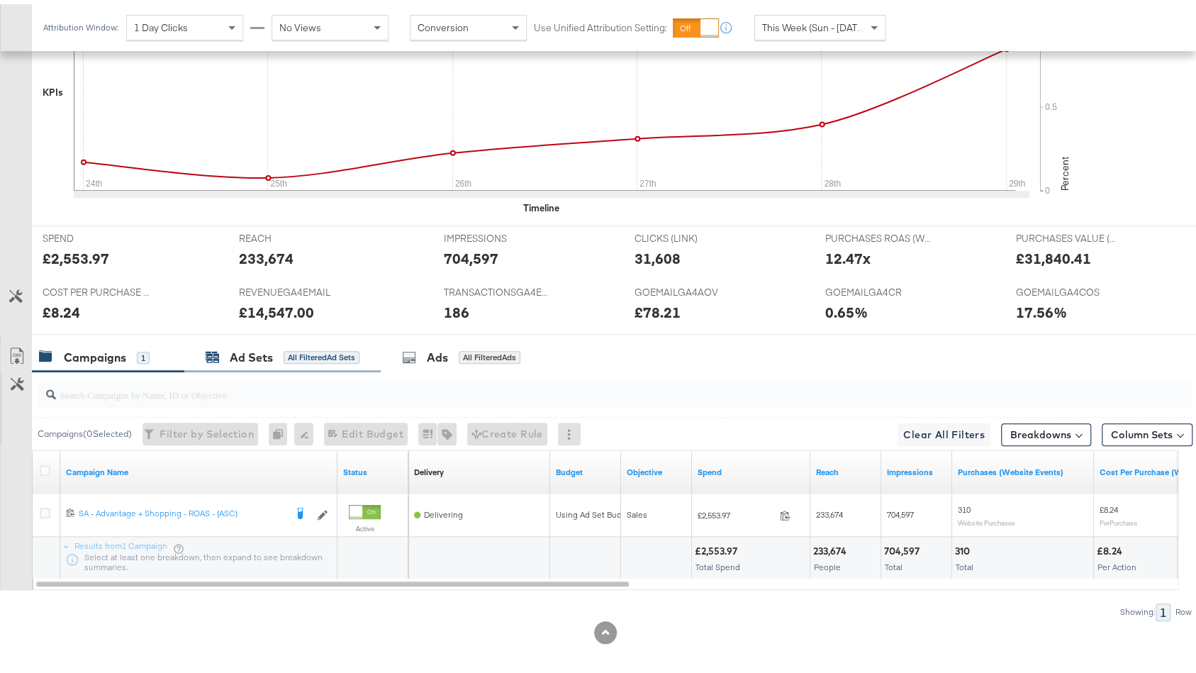
click at [324, 345] on div "Ad Sets All Filtered Ad Sets" at bounding box center [283, 353] width 154 height 16
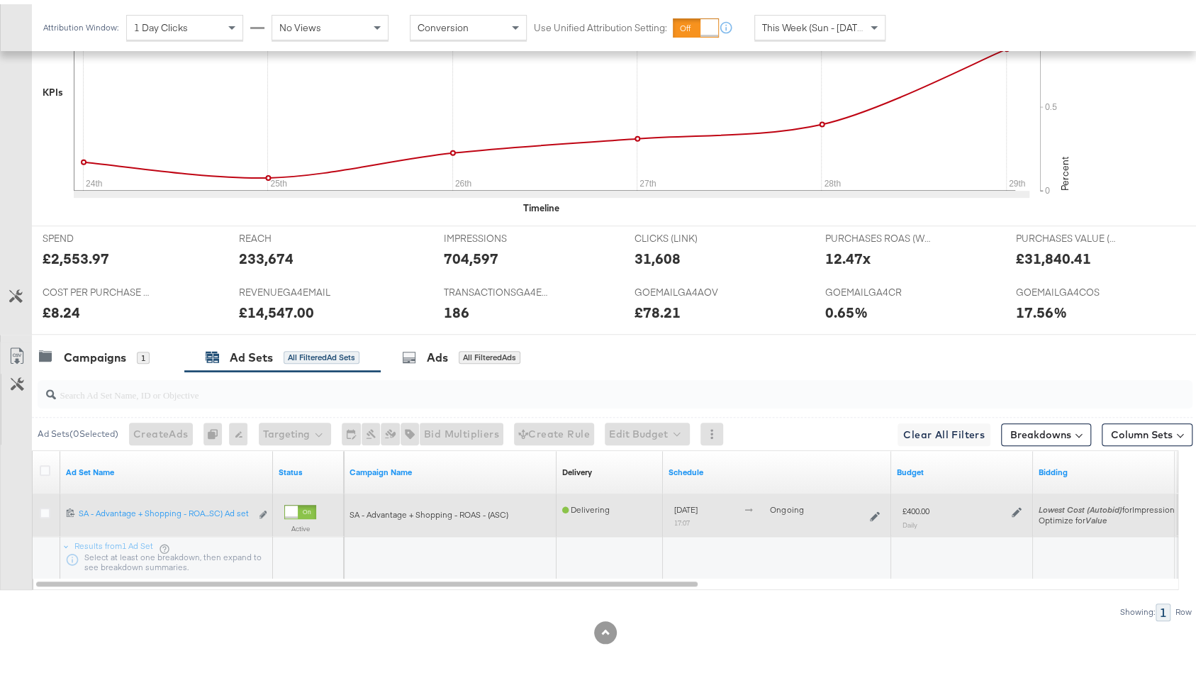
click at [1010, 505] on div at bounding box center [1014, 506] width 13 height 12
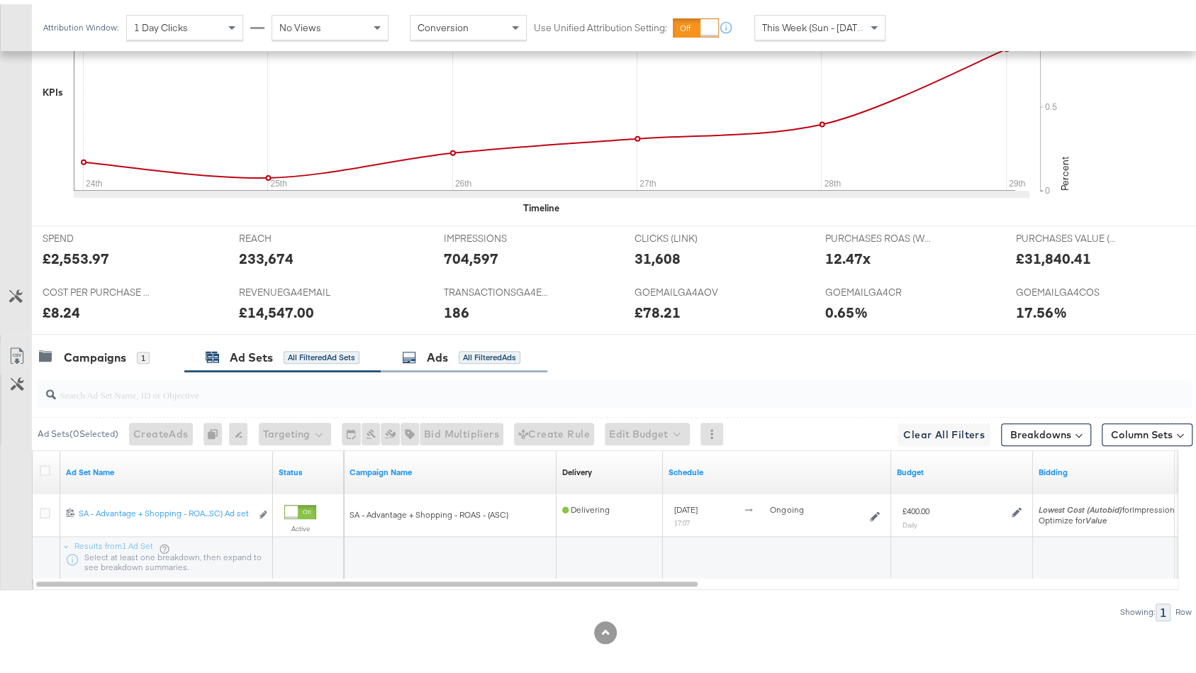
click at [488, 353] on div "All Filtered Ads" at bounding box center [490, 353] width 62 height 13
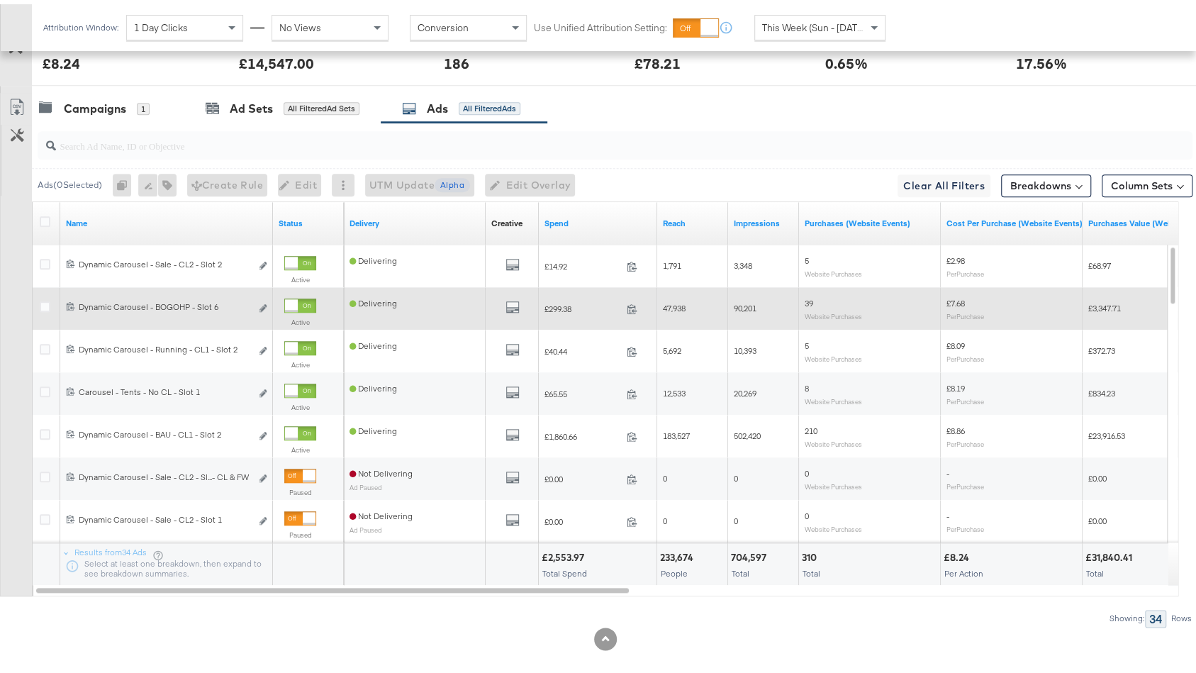
scroll to position [756, 0]
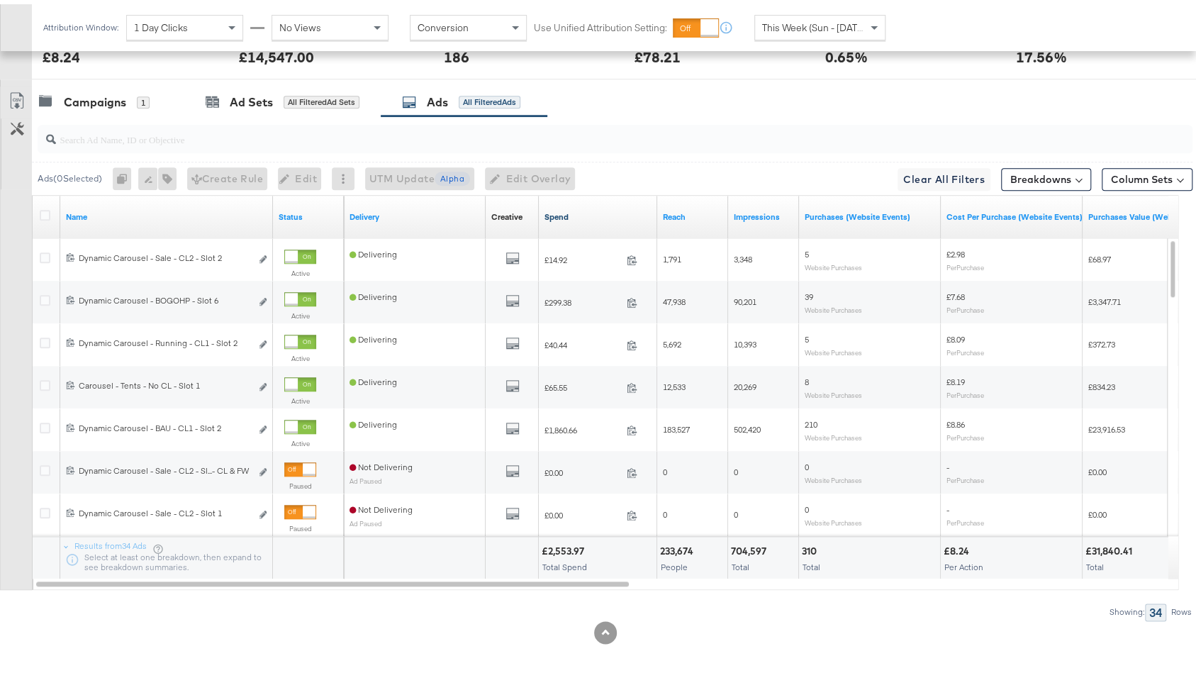
click at [587, 210] on link "Spend" at bounding box center [597, 212] width 107 height 11
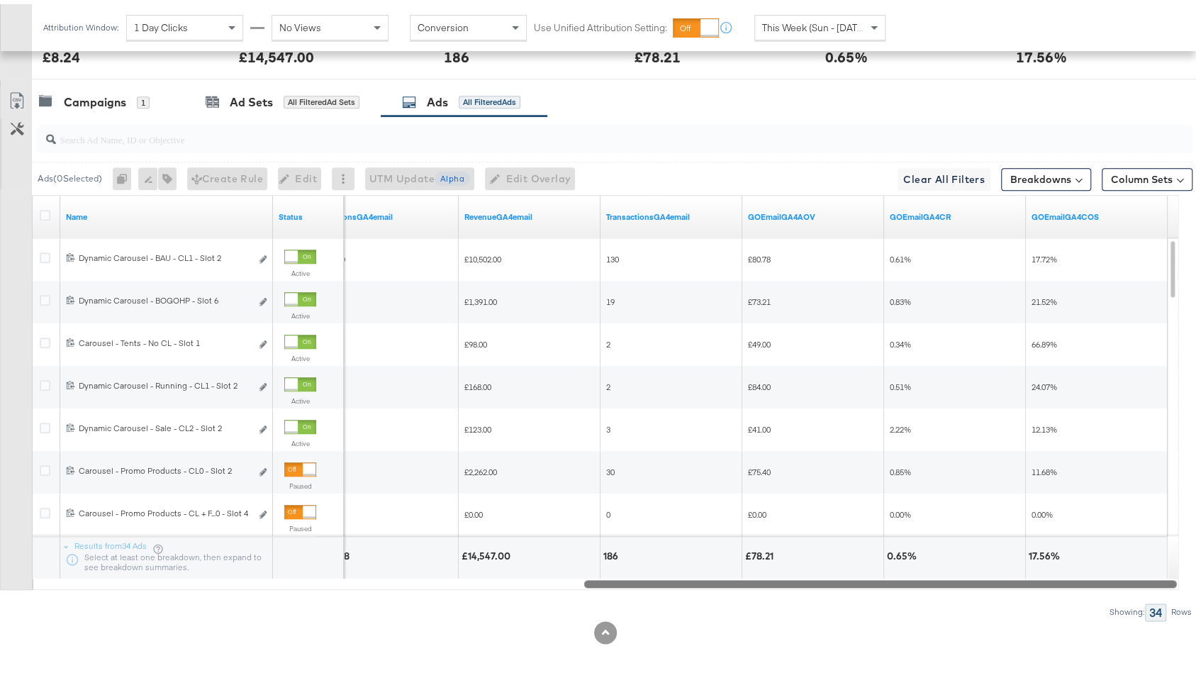
drag, startPoint x: 576, startPoint y: 572, endPoint x: 1209, endPoint y: 577, distance: 632.9
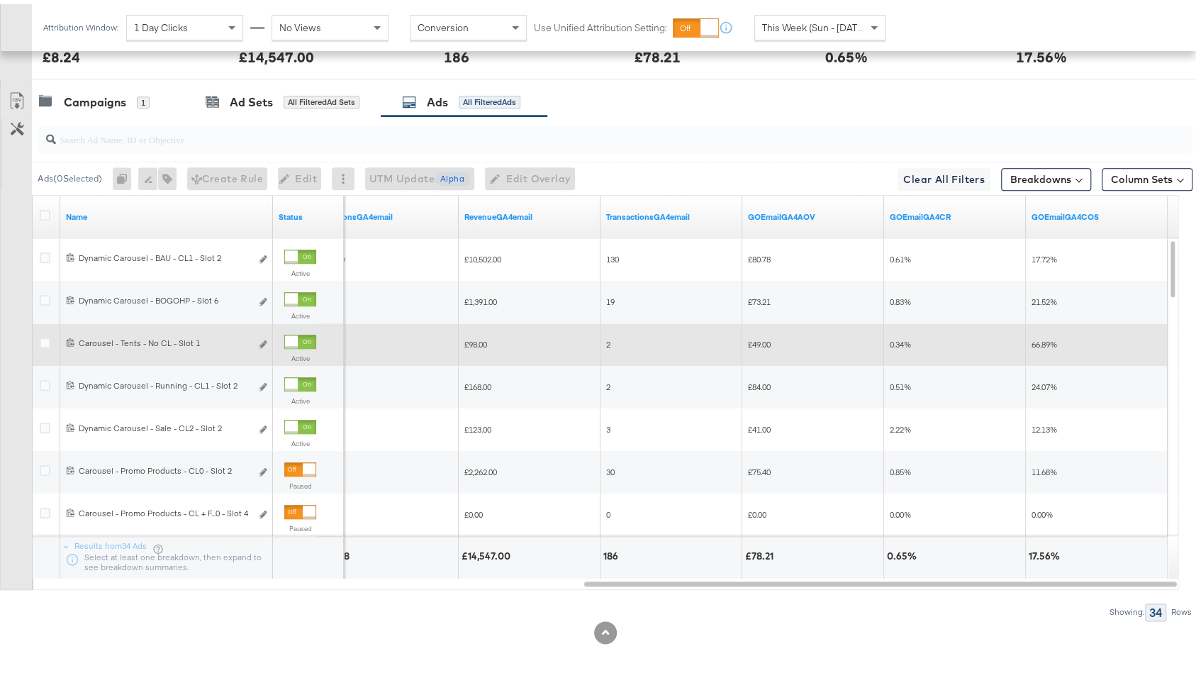
click at [298, 334] on div at bounding box center [291, 337] width 13 height 13
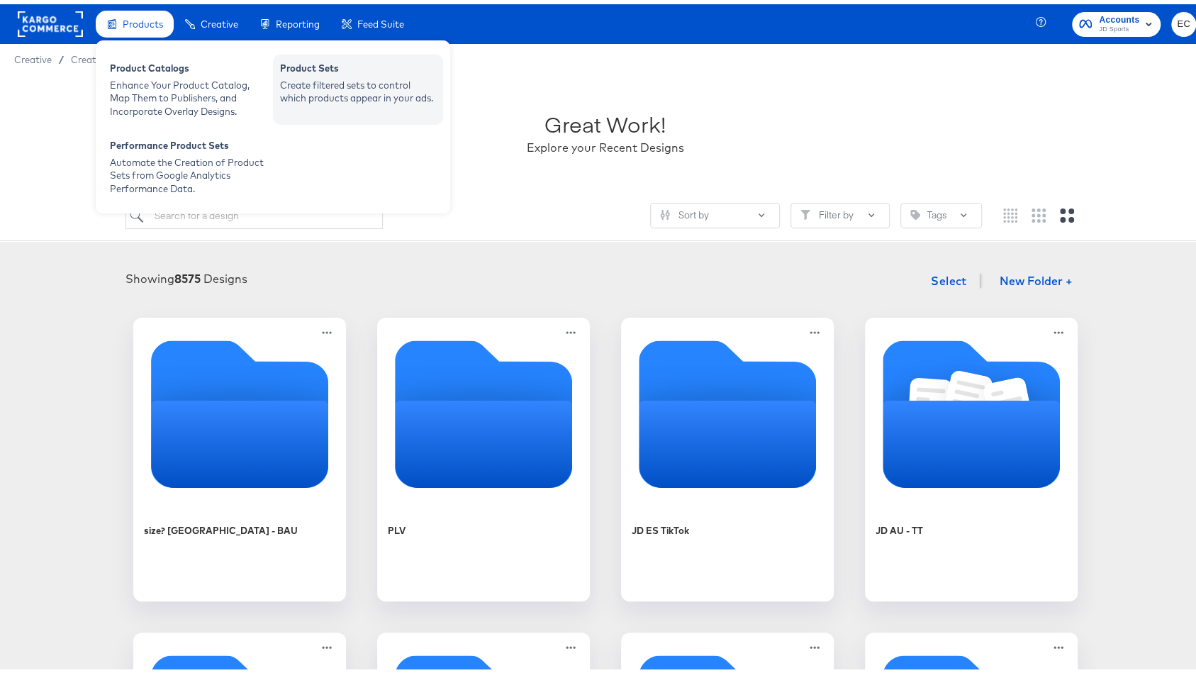
click at [342, 86] on div "Create filtered sets to control which products appear in your ads." at bounding box center [358, 87] width 156 height 26
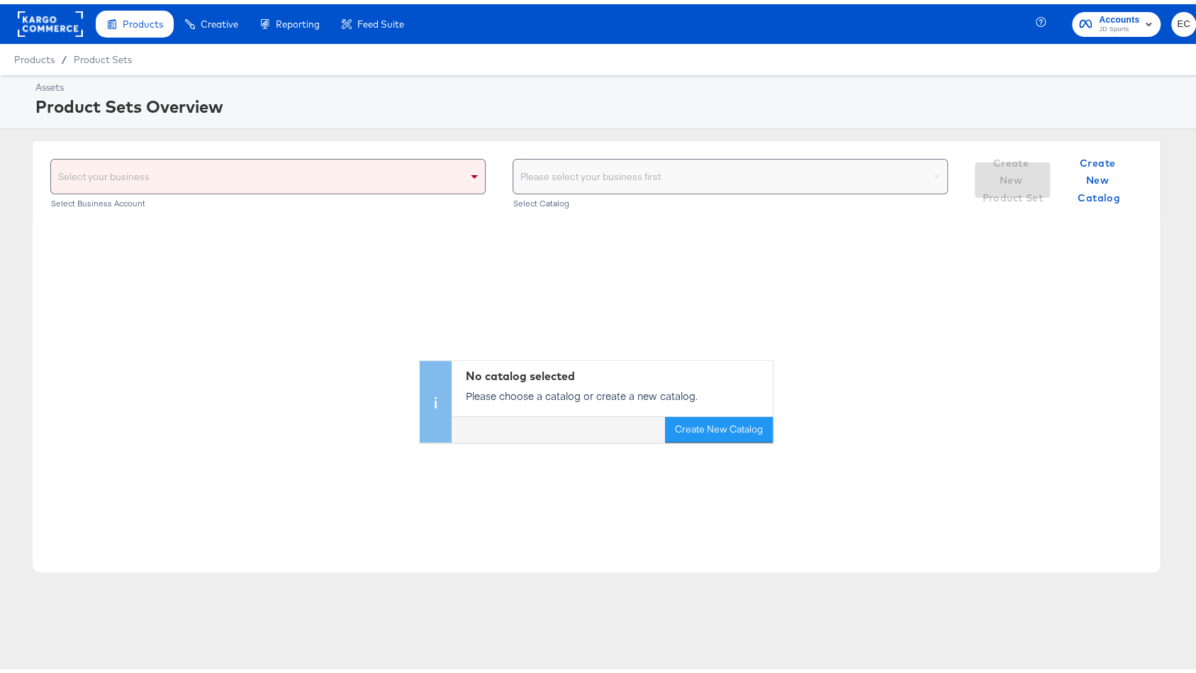
click at [367, 164] on div "Select your business" at bounding box center [268, 172] width 434 height 34
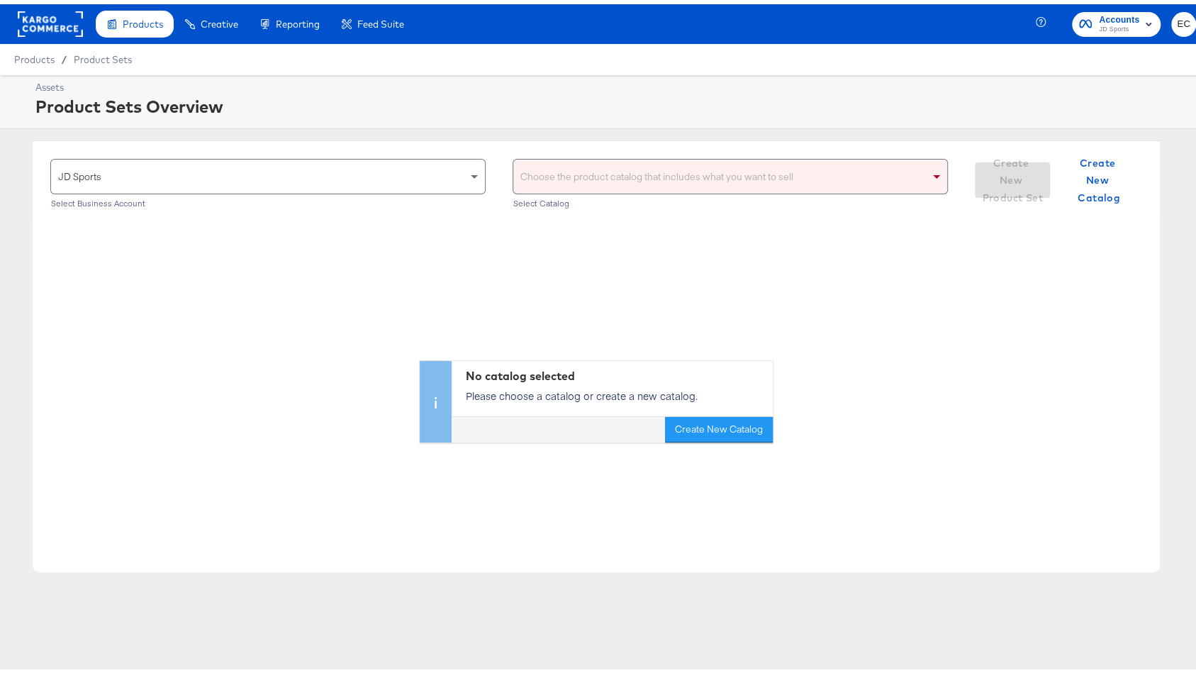
click at [594, 167] on div "Choose the product catalog that includes what you want to sell" at bounding box center [730, 172] width 434 height 34
type input "go"
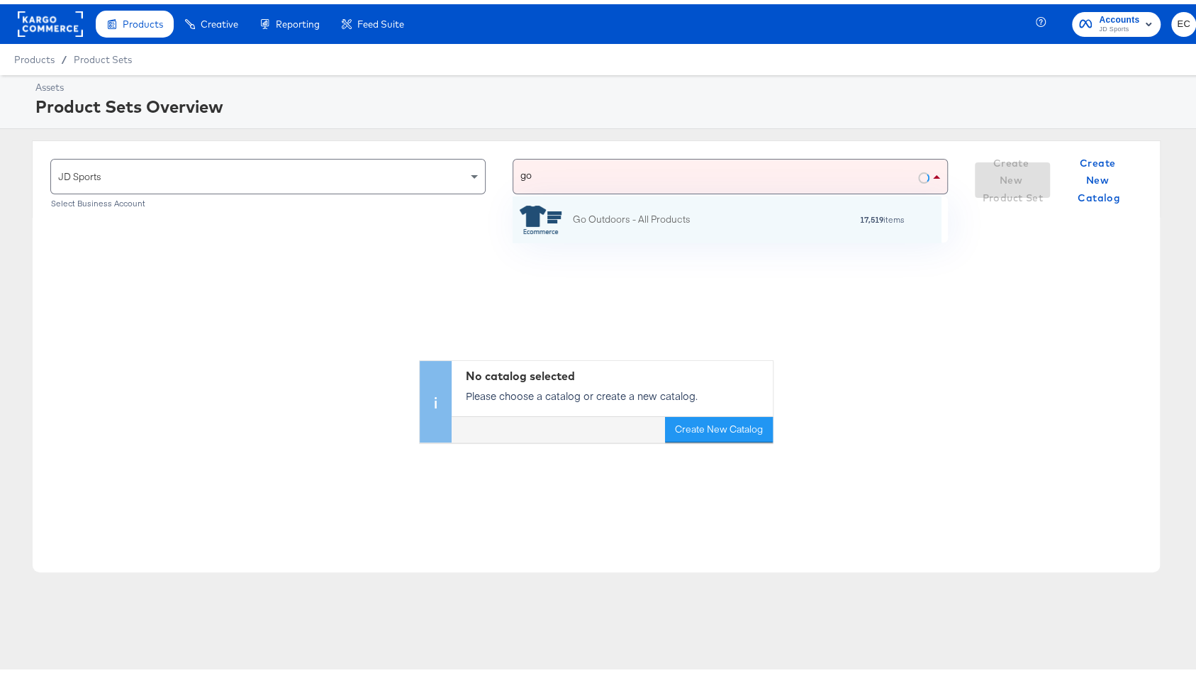
scroll to position [31, 414]
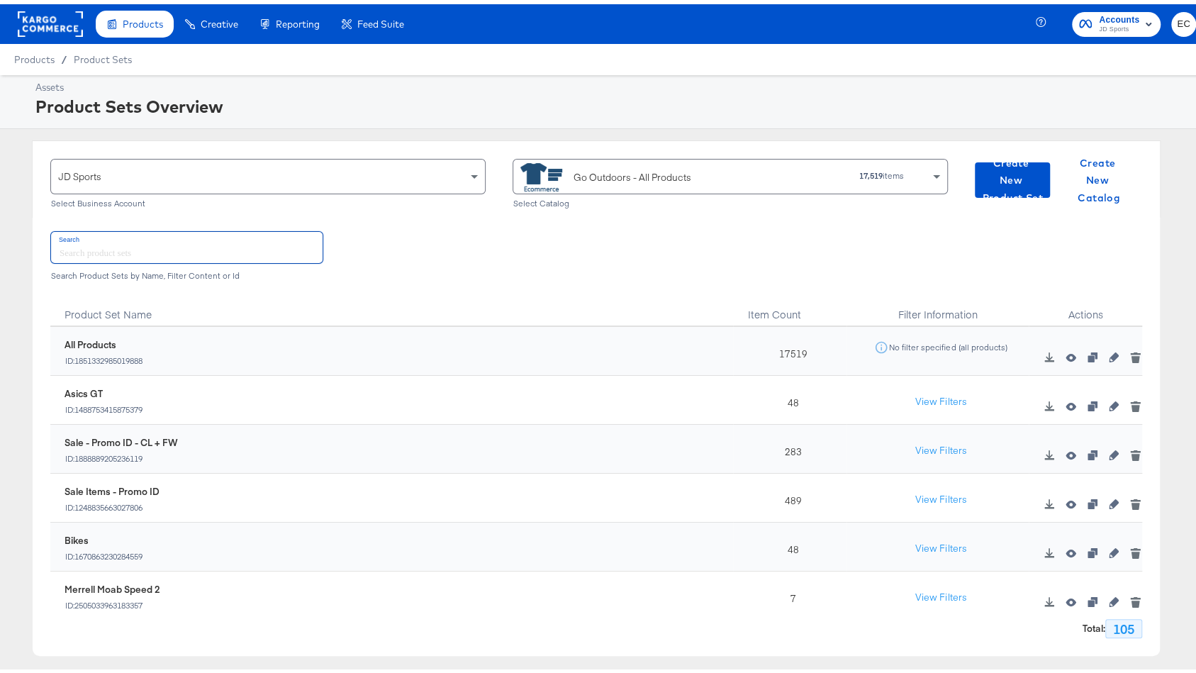
click at [208, 240] on input "text" at bounding box center [186, 242] width 271 height 30
click at [776, 494] on div "489" at bounding box center [789, 493] width 113 height 49
copy div "489"
click at [763, 163] on div "Go Outdoors - All Products 17,519 items" at bounding box center [724, 171] width 409 height 32
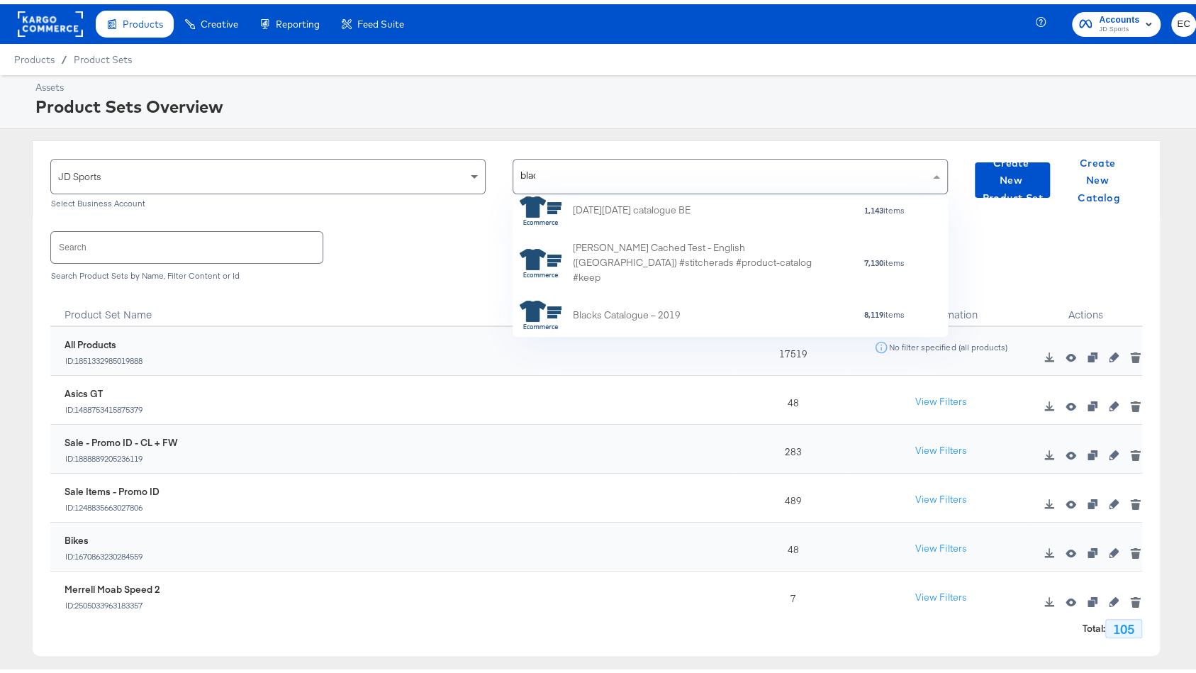
scroll to position [0, 0]
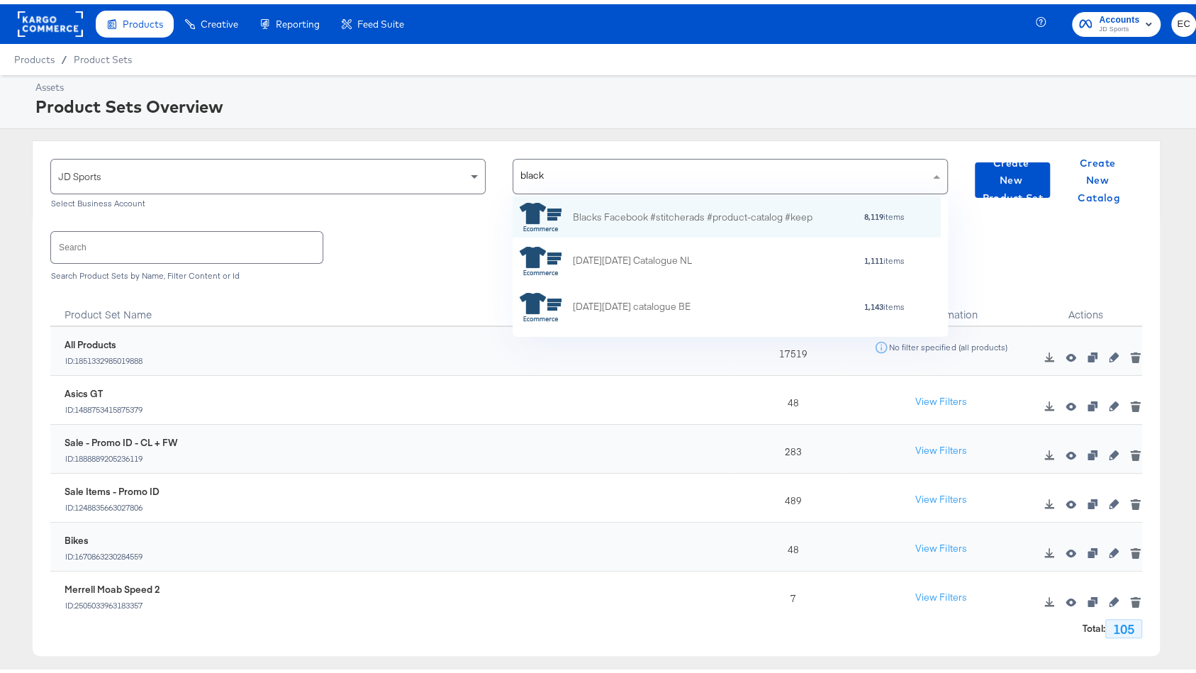
type input "blacks"
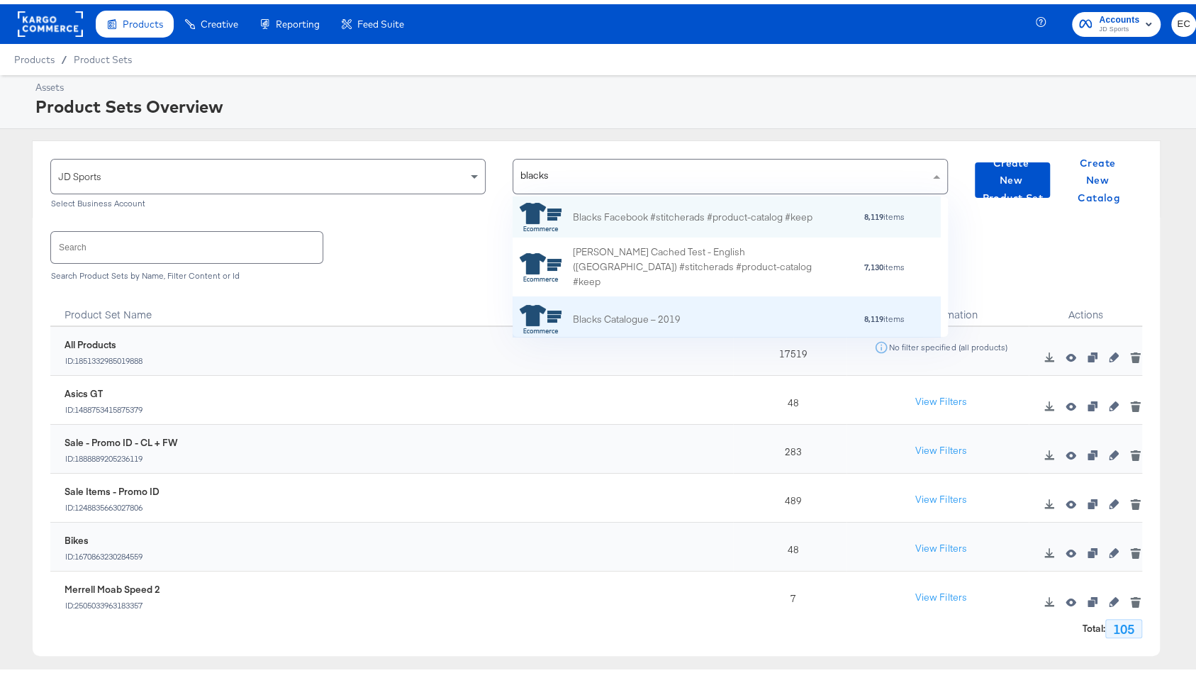
click at [701, 305] on div "Blacks Catalogue – 2019 8,119 items" at bounding box center [724, 315] width 410 height 28
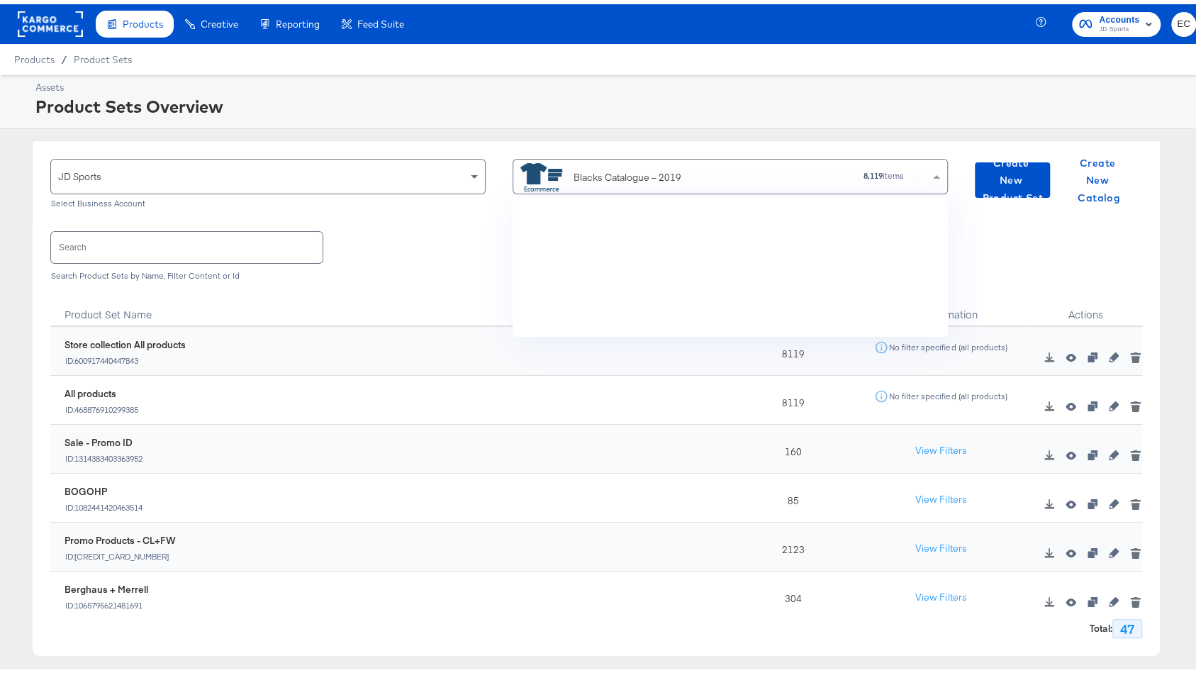
scroll to position [6245, 0]
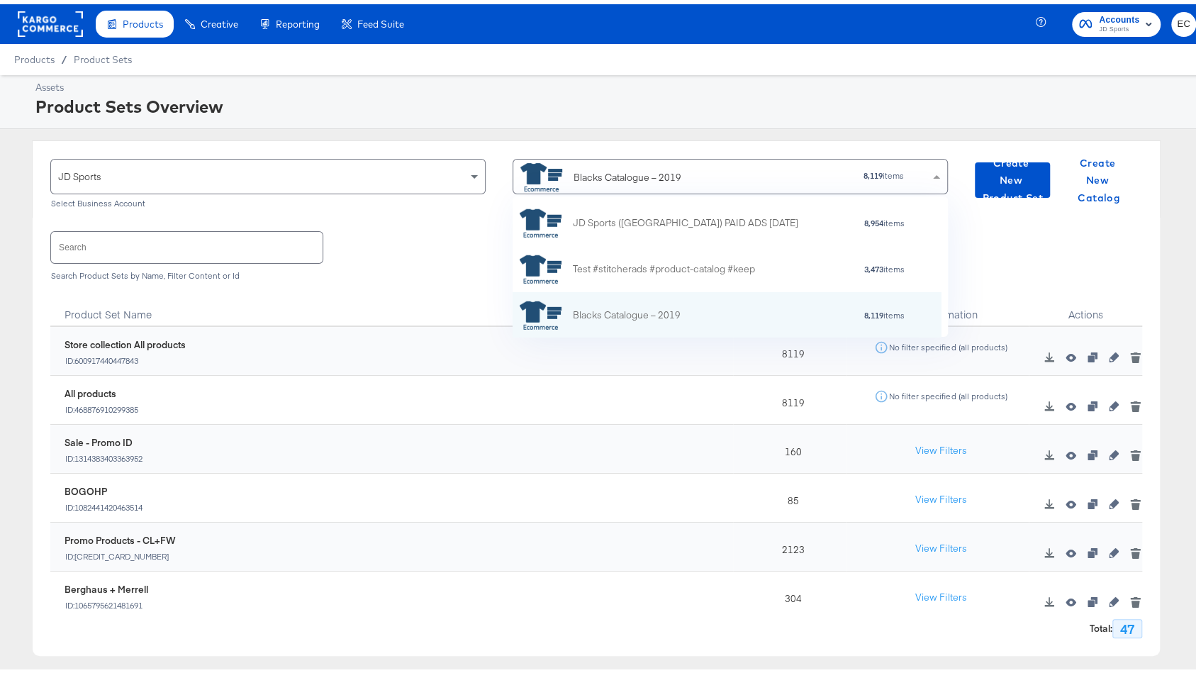
click at [656, 167] on div "Blacks Catalogue – 2019" at bounding box center [627, 173] width 108 height 15
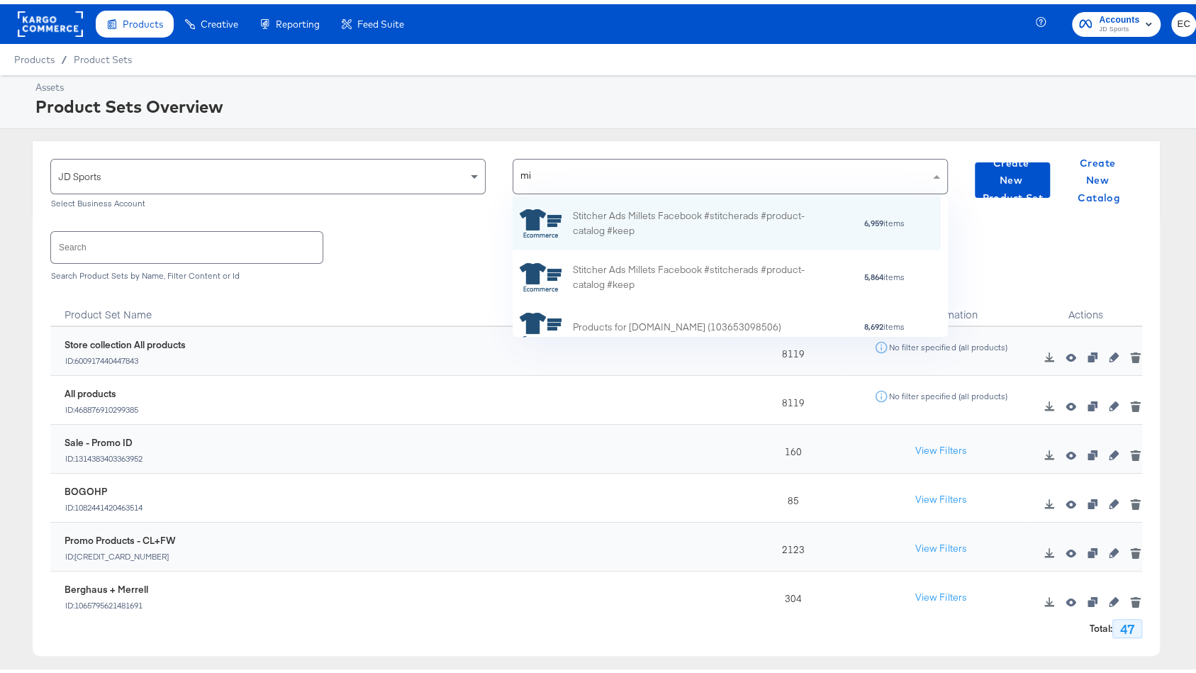
type input "mil"
click at [679, 221] on div "Stitcher Ads Millets Facebook #stitcherads #product-catalog #keep" at bounding box center [697, 219] width 248 height 30
